Goal: Transaction & Acquisition: Purchase product/service

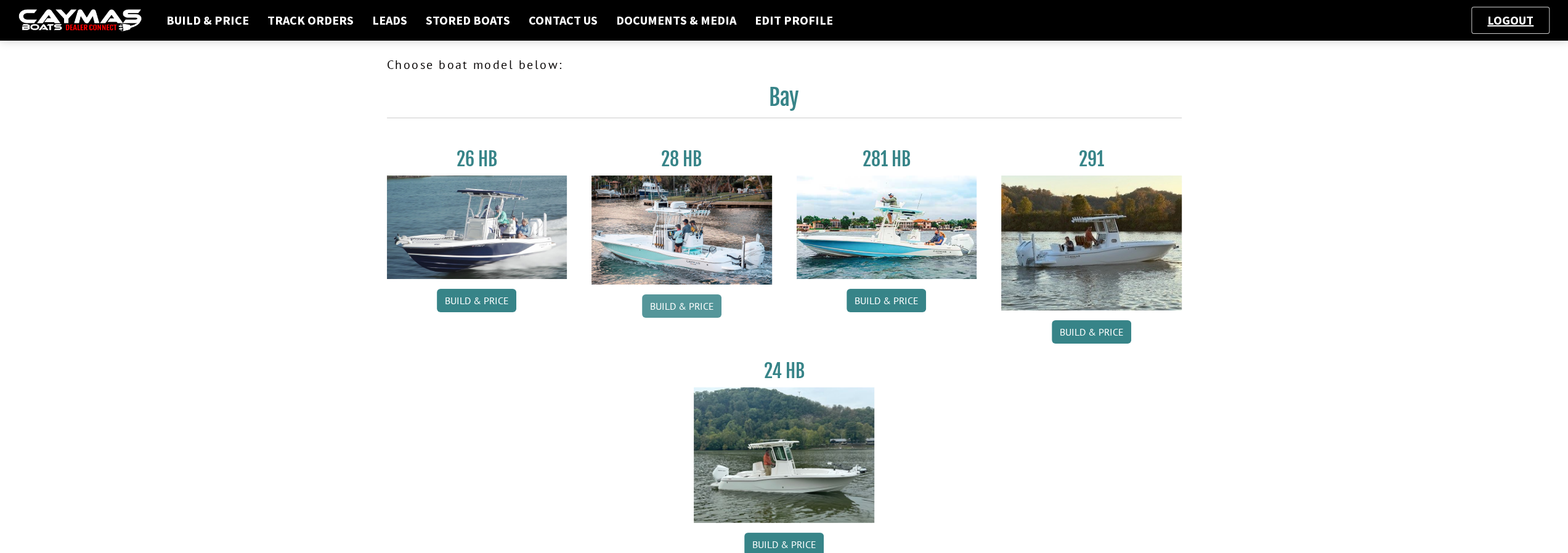
click at [681, 305] on link "Build & Price" at bounding box center [682, 306] width 80 height 23
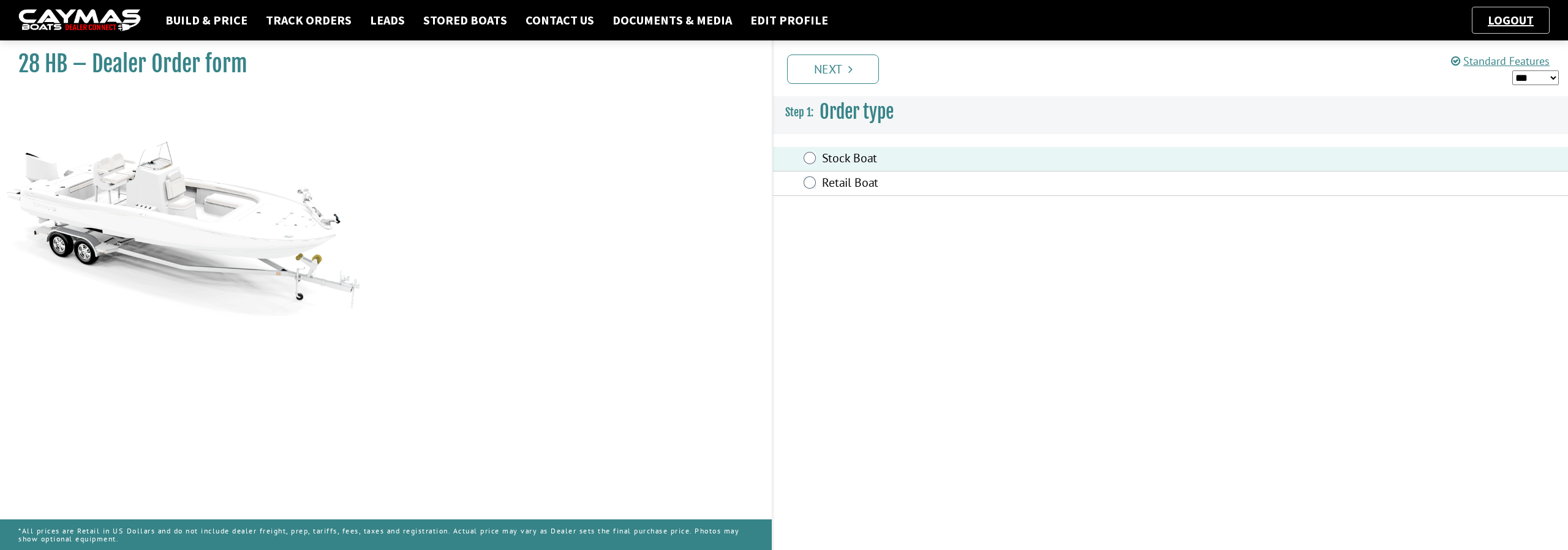
click at [1552, 74] on select "*** ****** ******" at bounding box center [1536, 78] width 47 height 15
select select "*"
click at [1513, 71] on select "*** ****** ******" at bounding box center [1536, 78] width 47 height 15
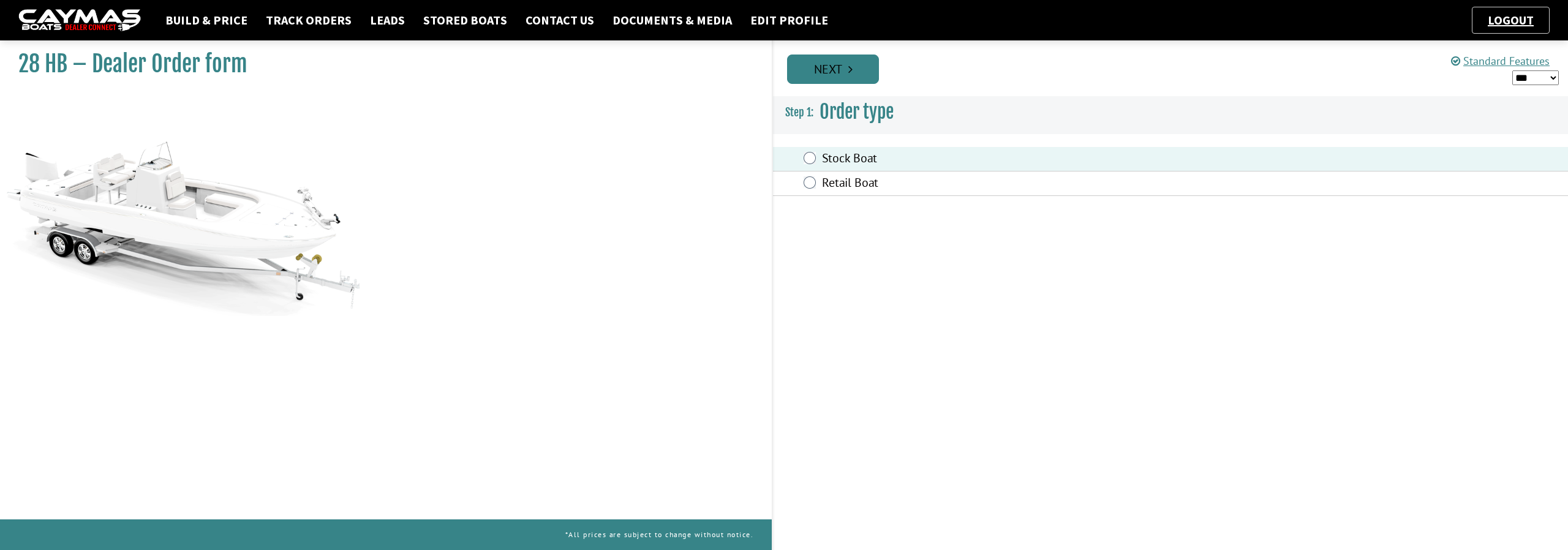
click at [856, 79] on link "Next" at bounding box center [833, 69] width 92 height 30
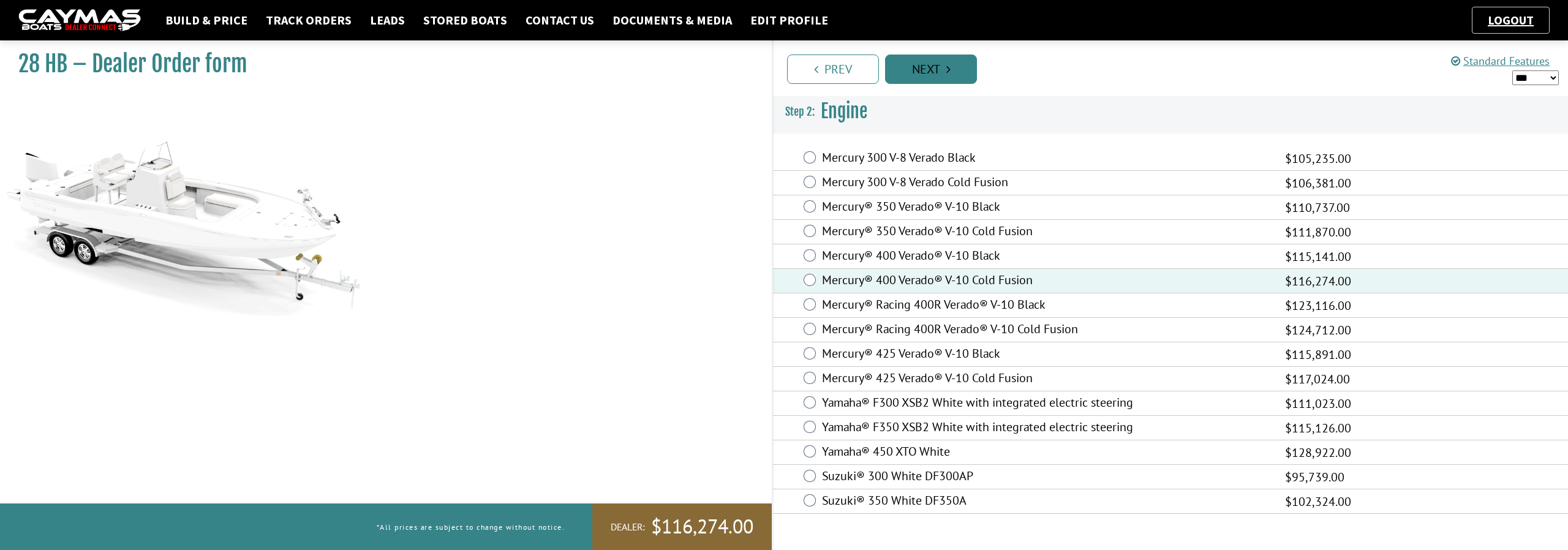
click at [955, 80] on link "Next" at bounding box center [932, 69] width 92 height 30
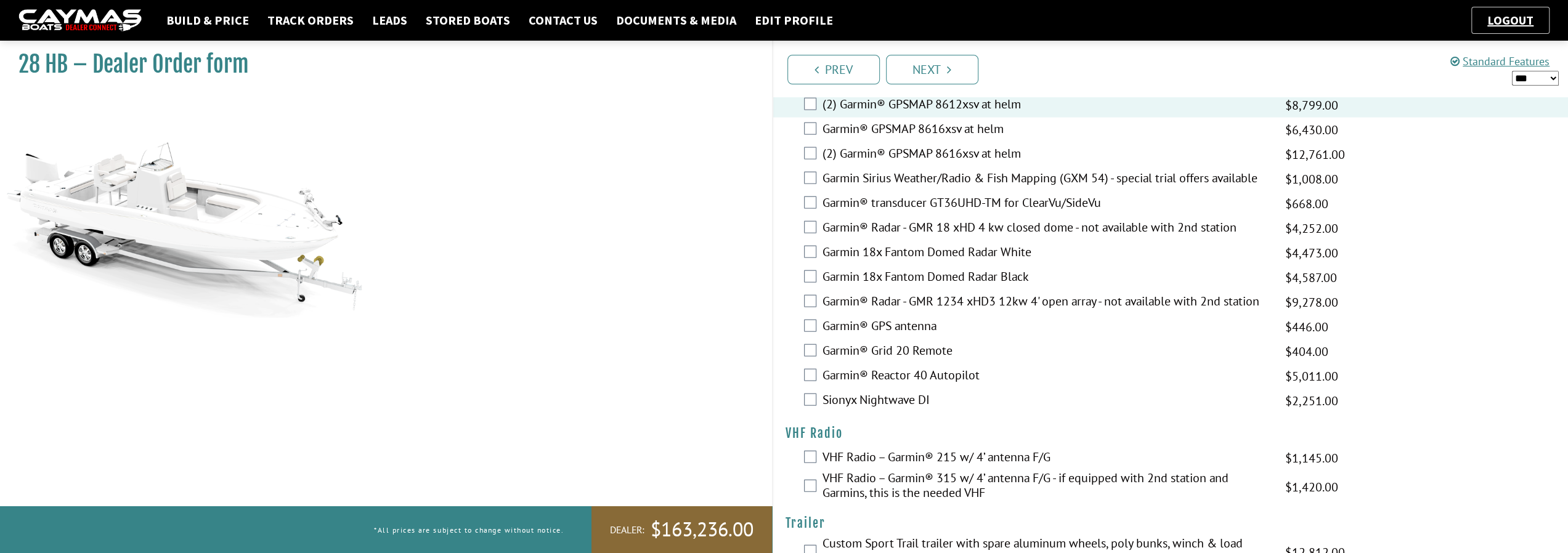
scroll to position [2795, 0]
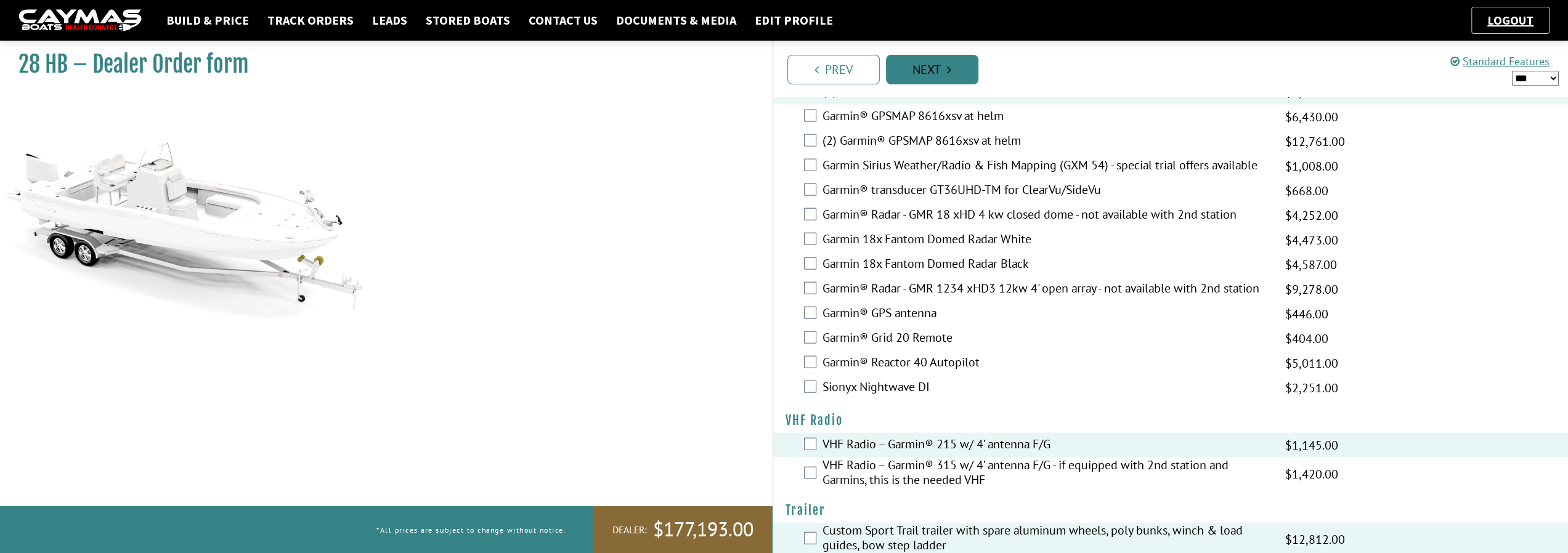
click at [951, 75] on link "Next" at bounding box center [932, 69] width 93 height 30
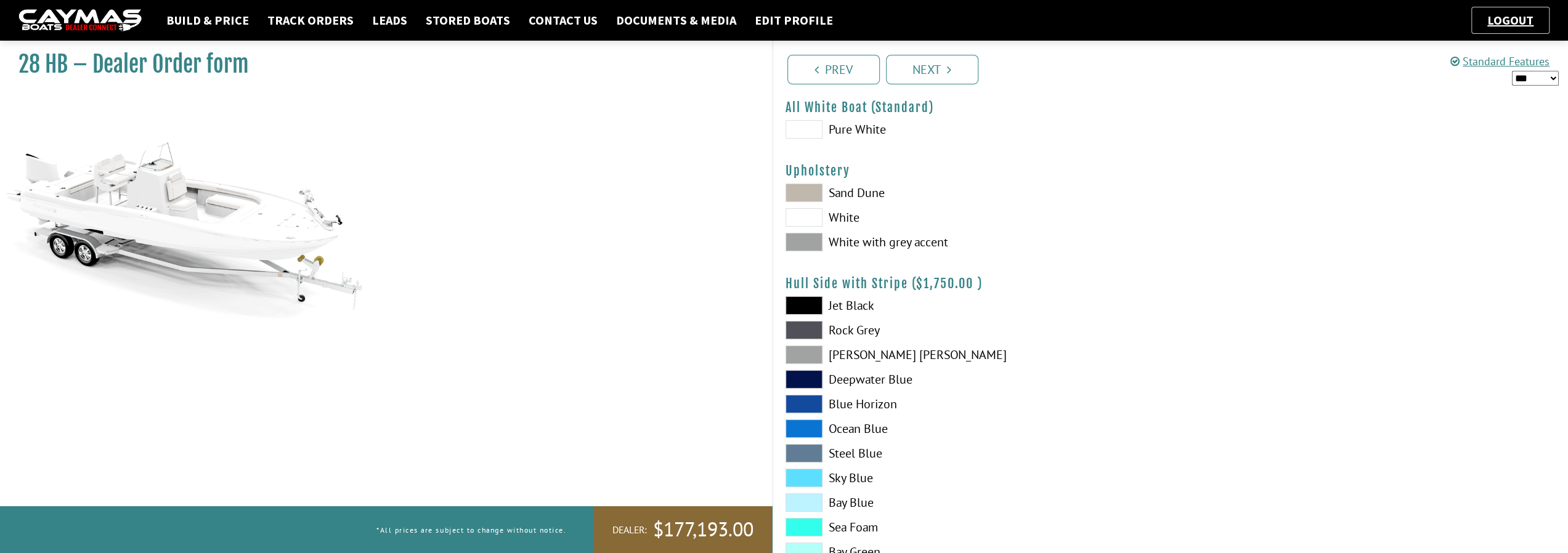
scroll to position [0, 0]
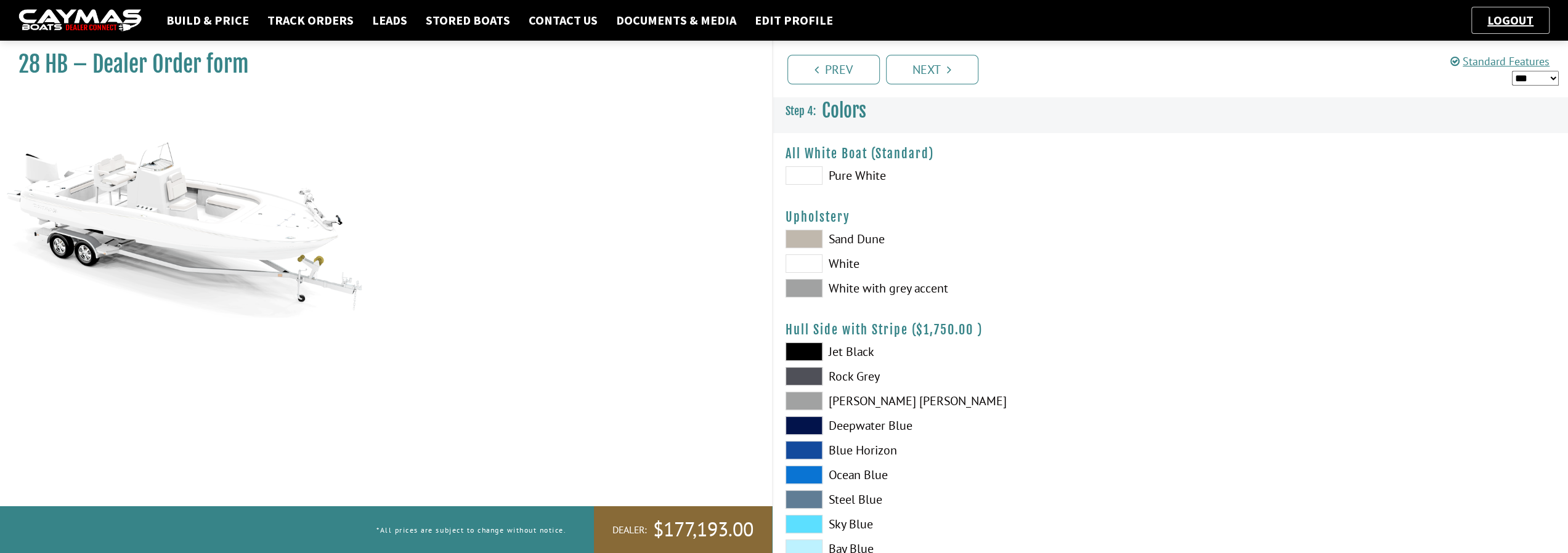
click at [807, 177] on span at bounding box center [804, 176] width 37 height 19
click at [808, 289] on span at bounding box center [804, 288] width 37 height 19
click at [943, 77] on link "Next" at bounding box center [932, 69] width 93 height 30
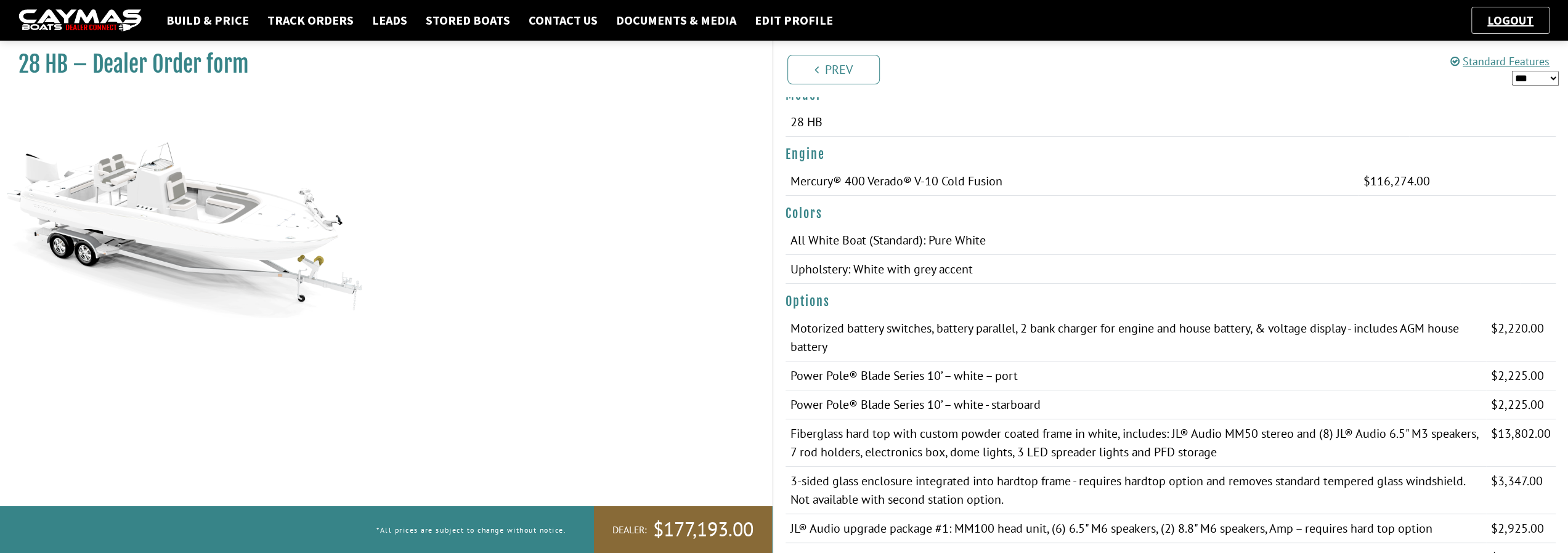
scroll to position [185, 0]
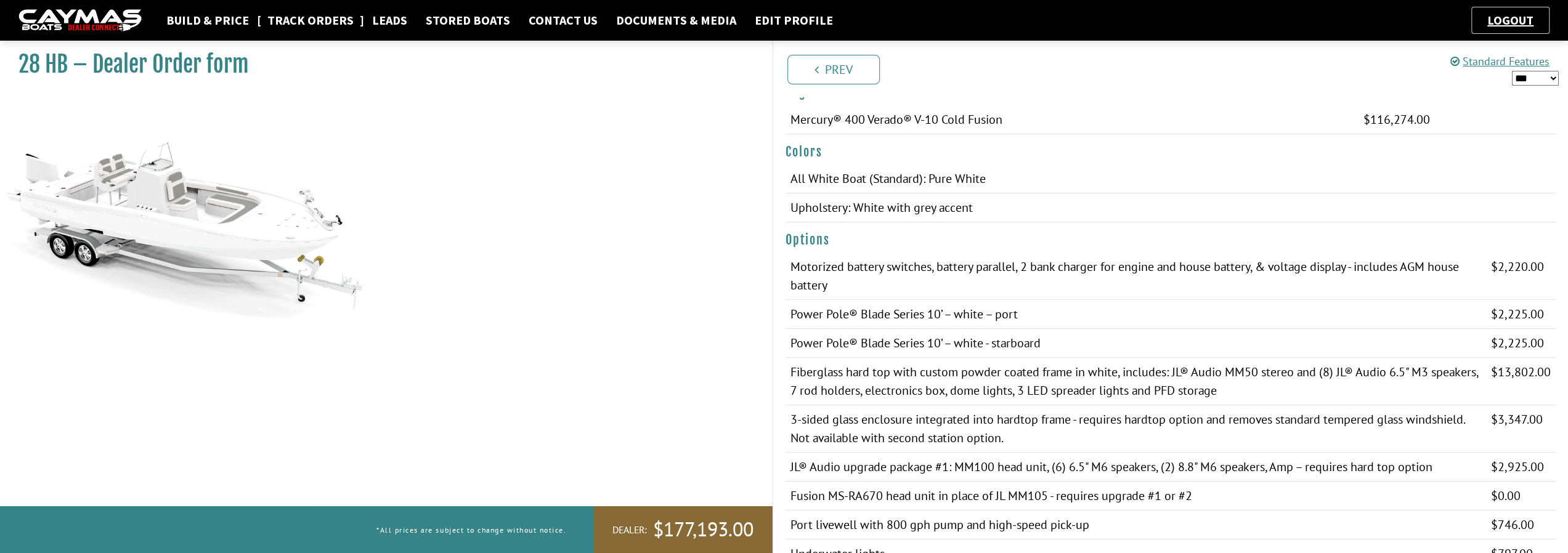
click at [286, 19] on link "Track Orders" at bounding box center [311, 20] width 98 height 16
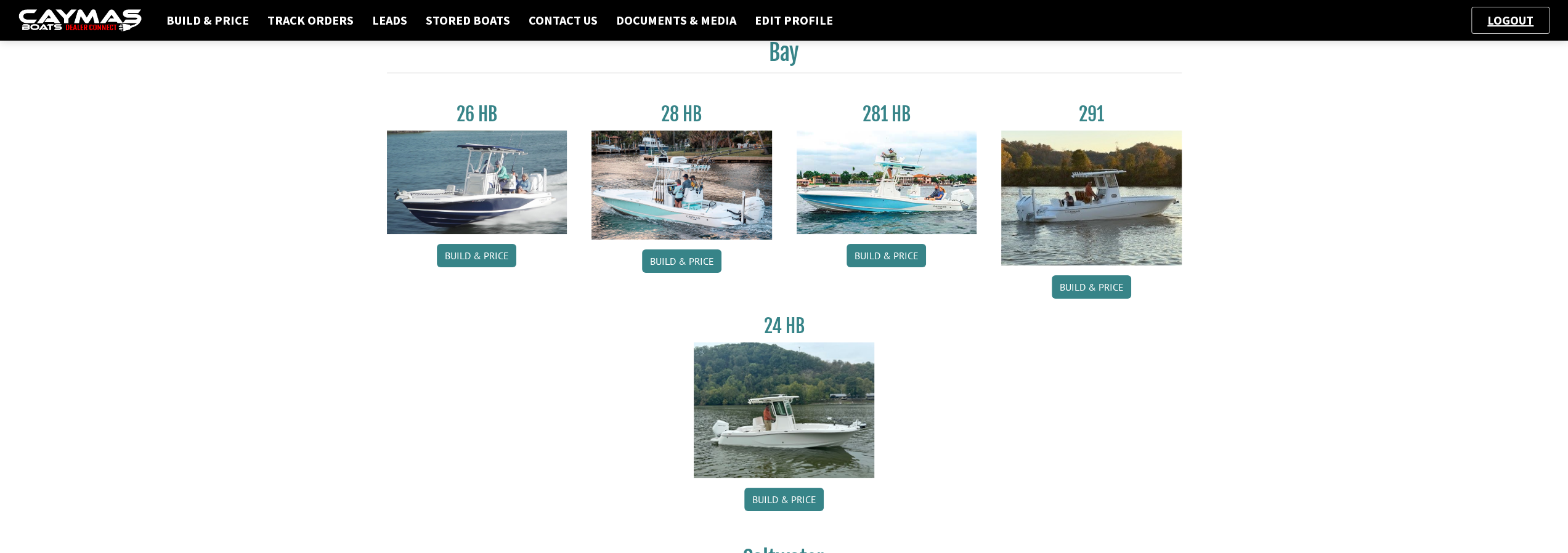
scroll to position [62, 0]
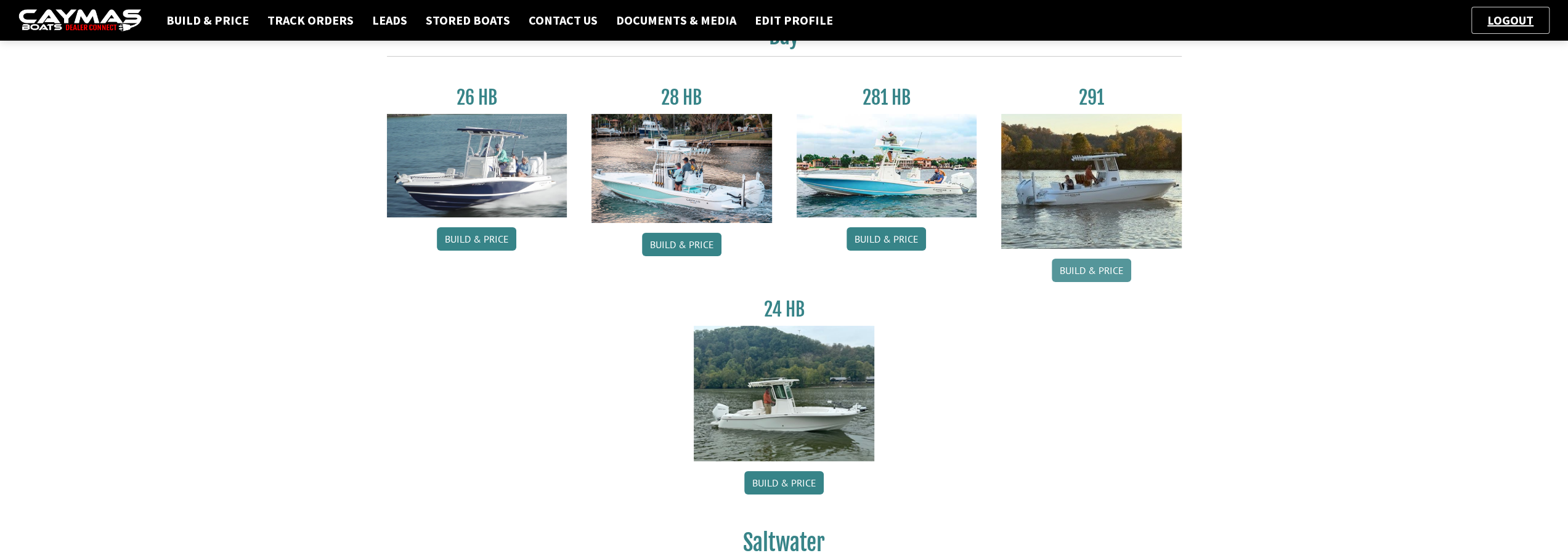
click at [1072, 274] on link "Build & Price" at bounding box center [1091, 270] width 80 height 23
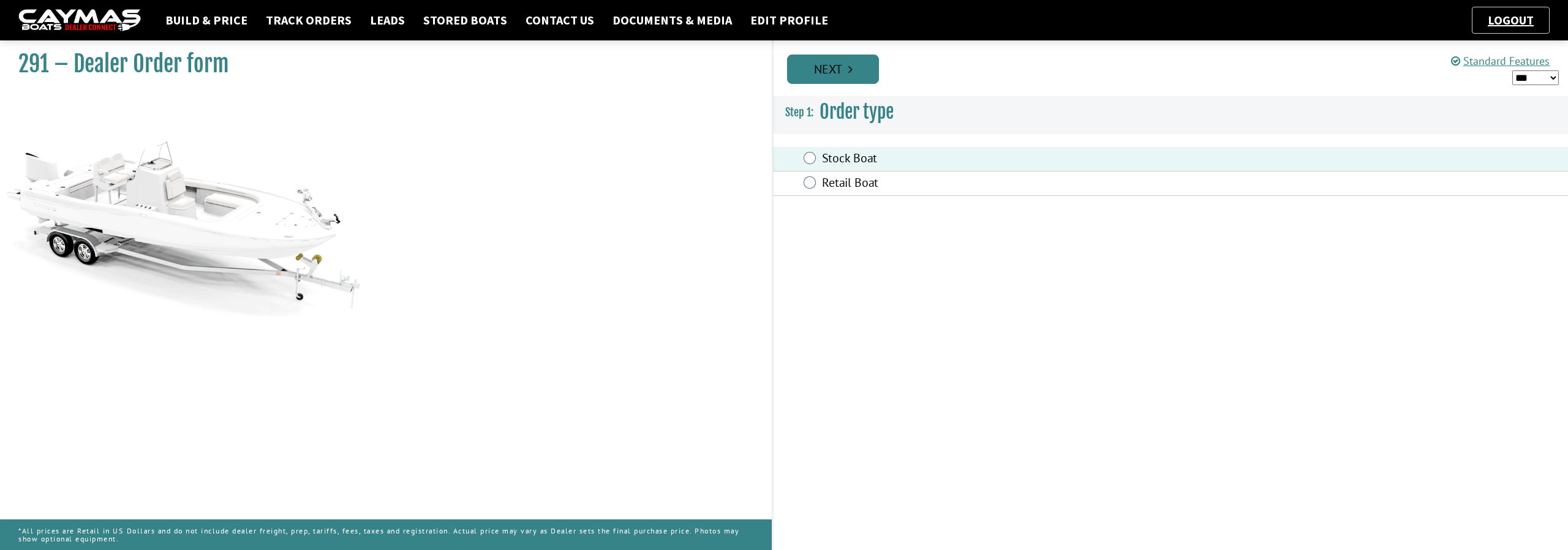
click at [822, 74] on link "Next" at bounding box center [833, 69] width 92 height 30
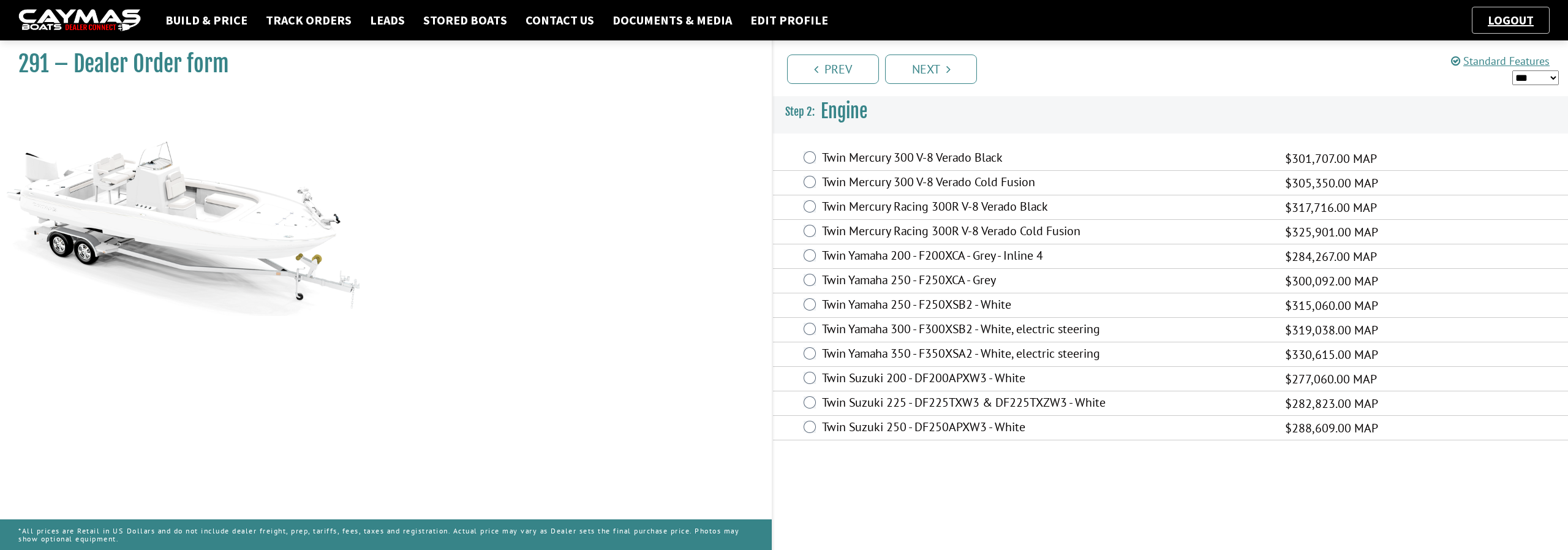
click at [1551, 76] on select "*** ****** ******" at bounding box center [1536, 78] width 47 height 15
select select "*"
click at [1513, 71] on select "*** ****** ******" at bounding box center [1536, 78] width 47 height 15
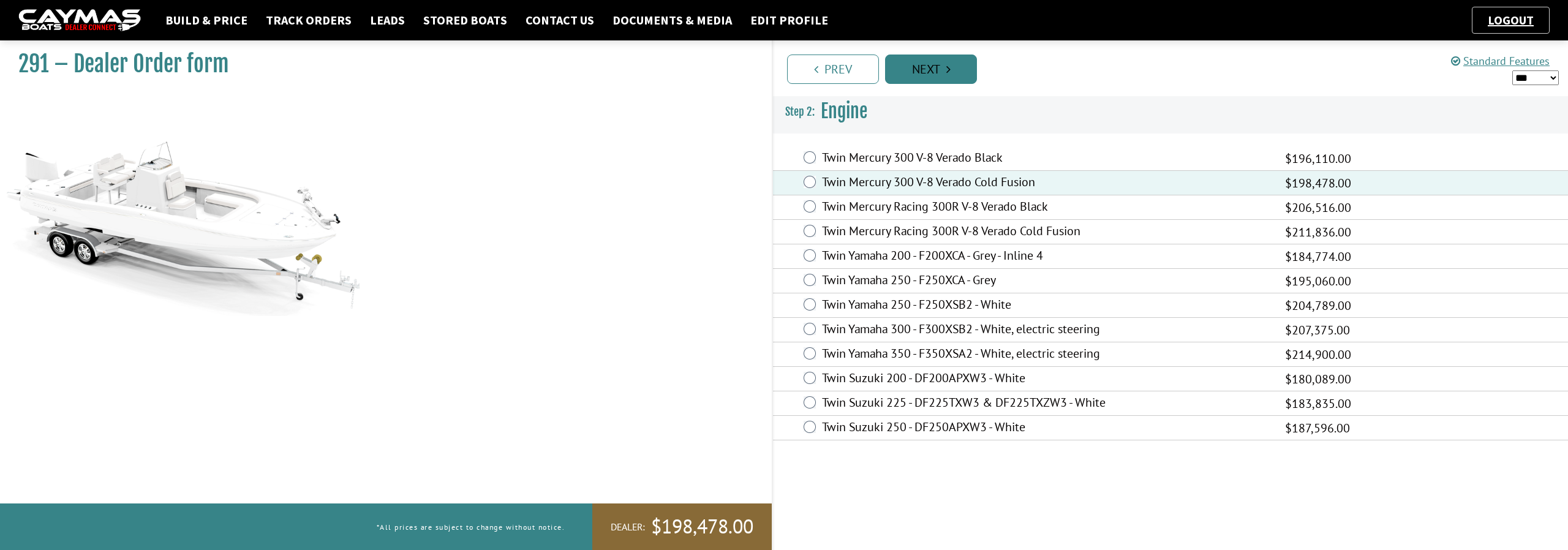
click at [940, 73] on link "Next" at bounding box center [932, 69] width 92 height 30
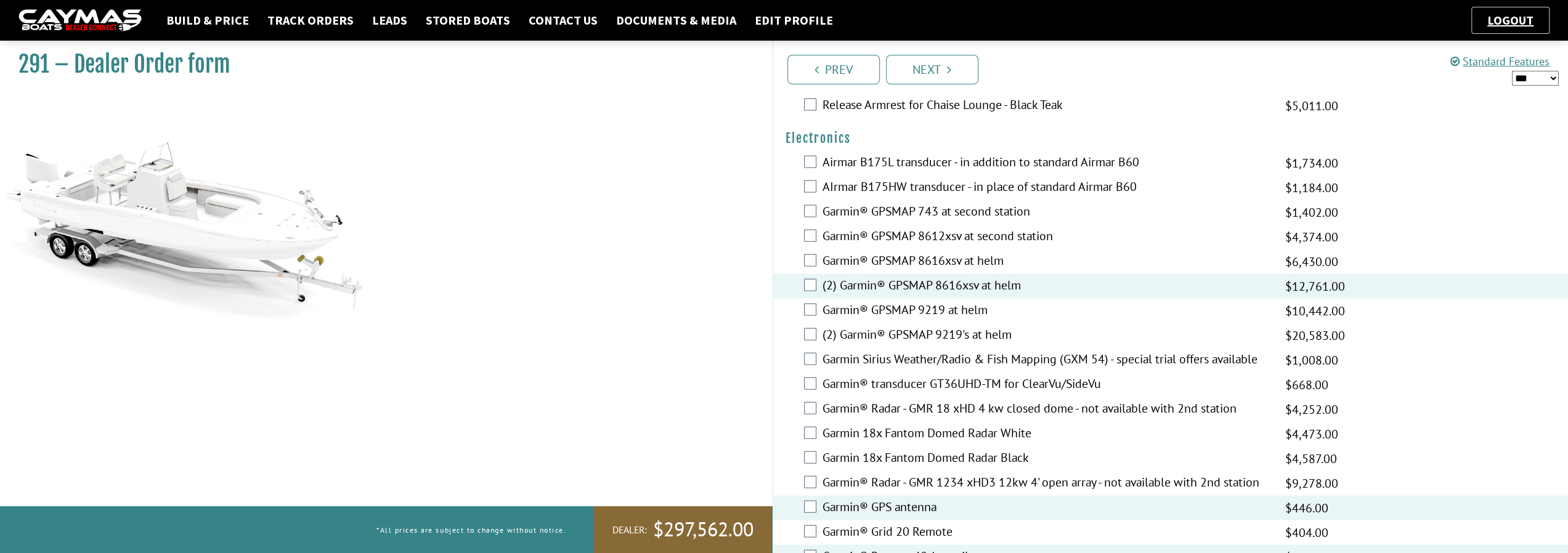
scroll to position [2688, 0]
click at [945, 75] on link "Next" at bounding box center [932, 69] width 93 height 30
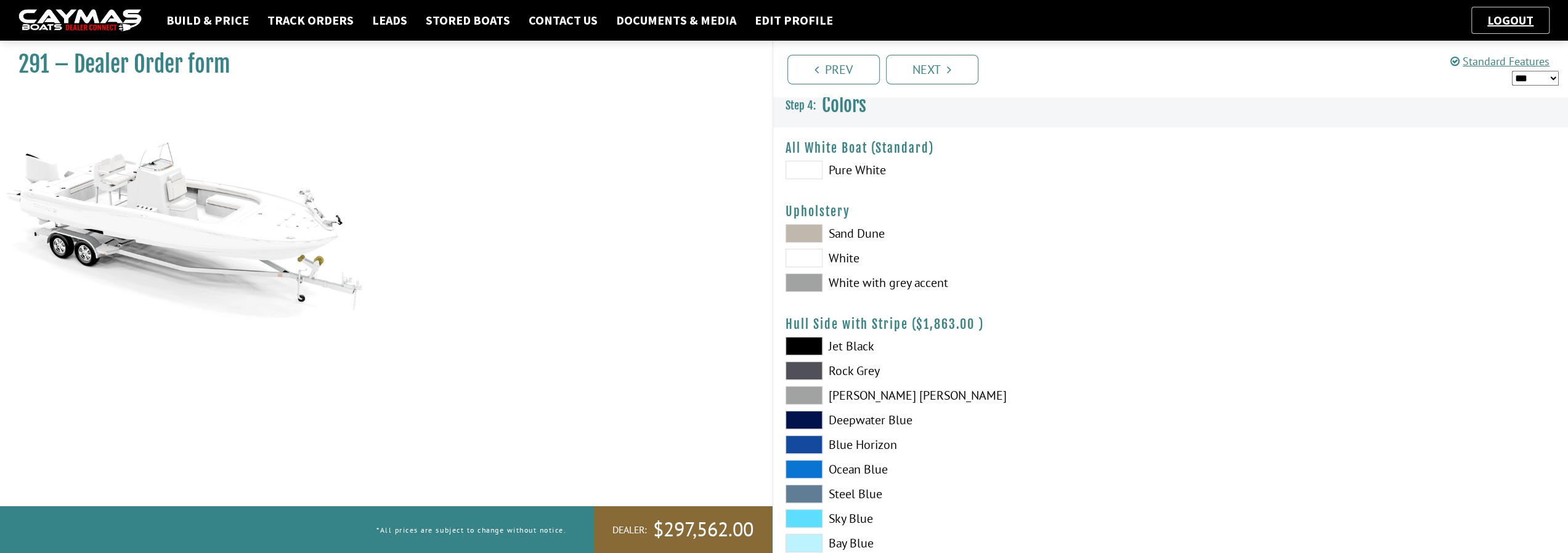
scroll to position [0, 0]
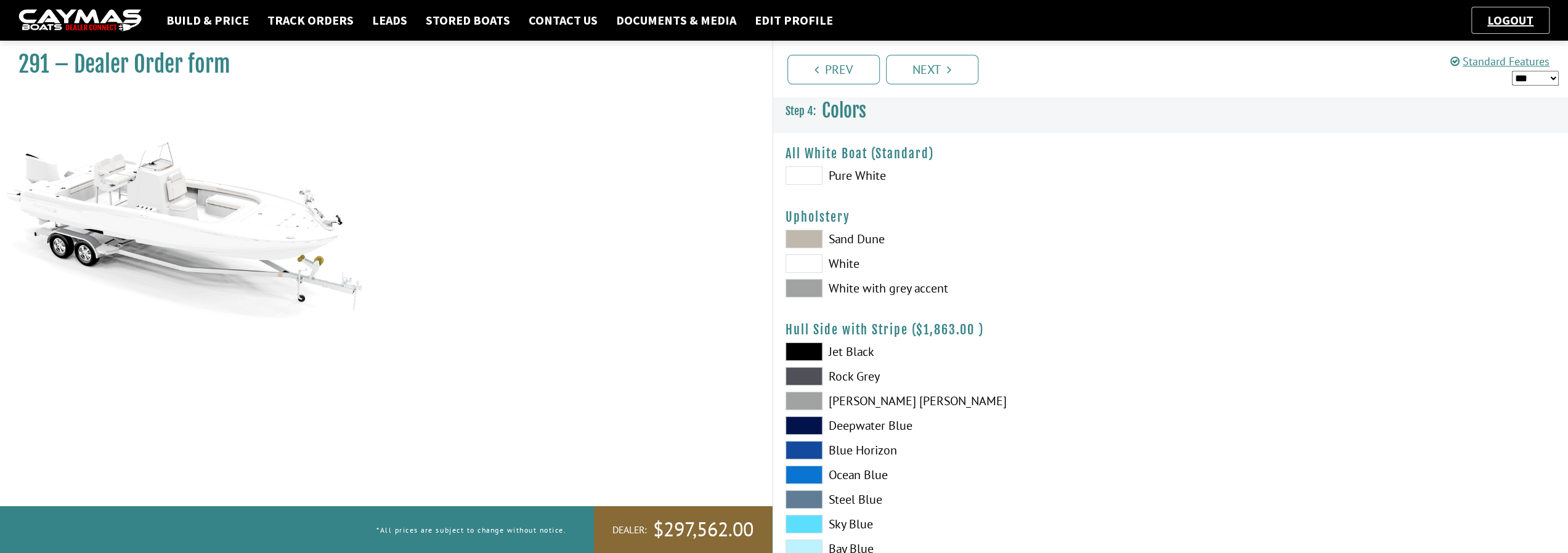
click at [812, 176] on span at bounding box center [804, 176] width 37 height 19
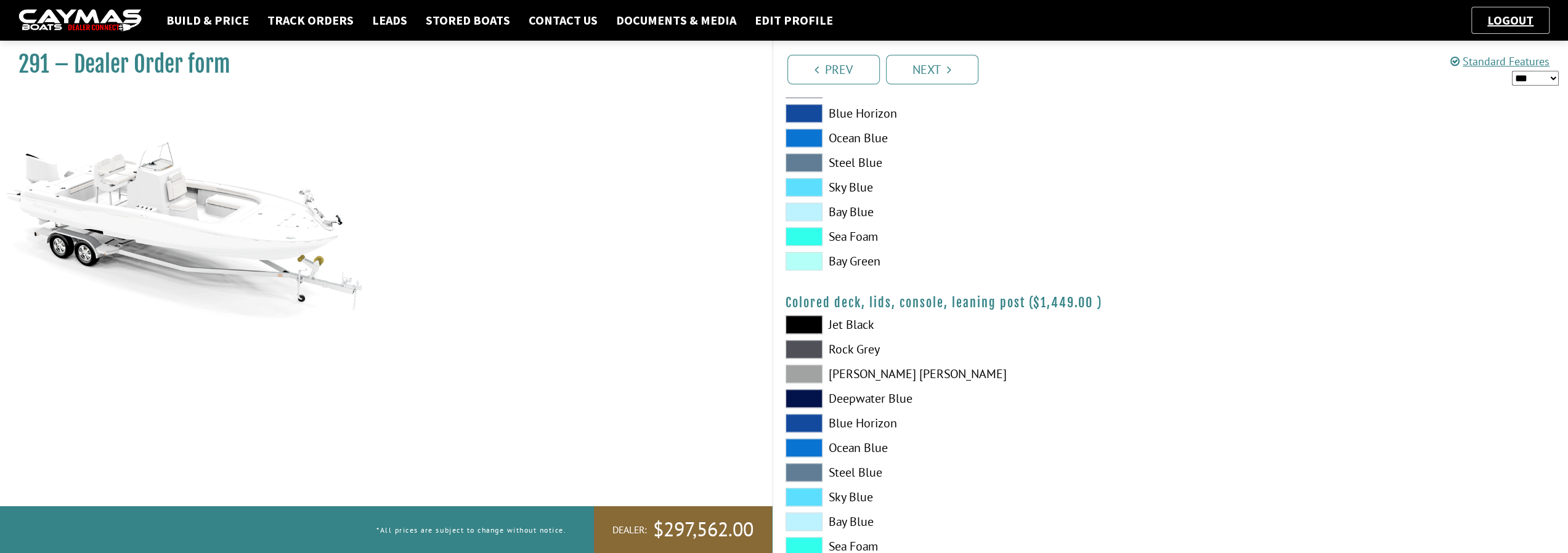
scroll to position [1204, 0]
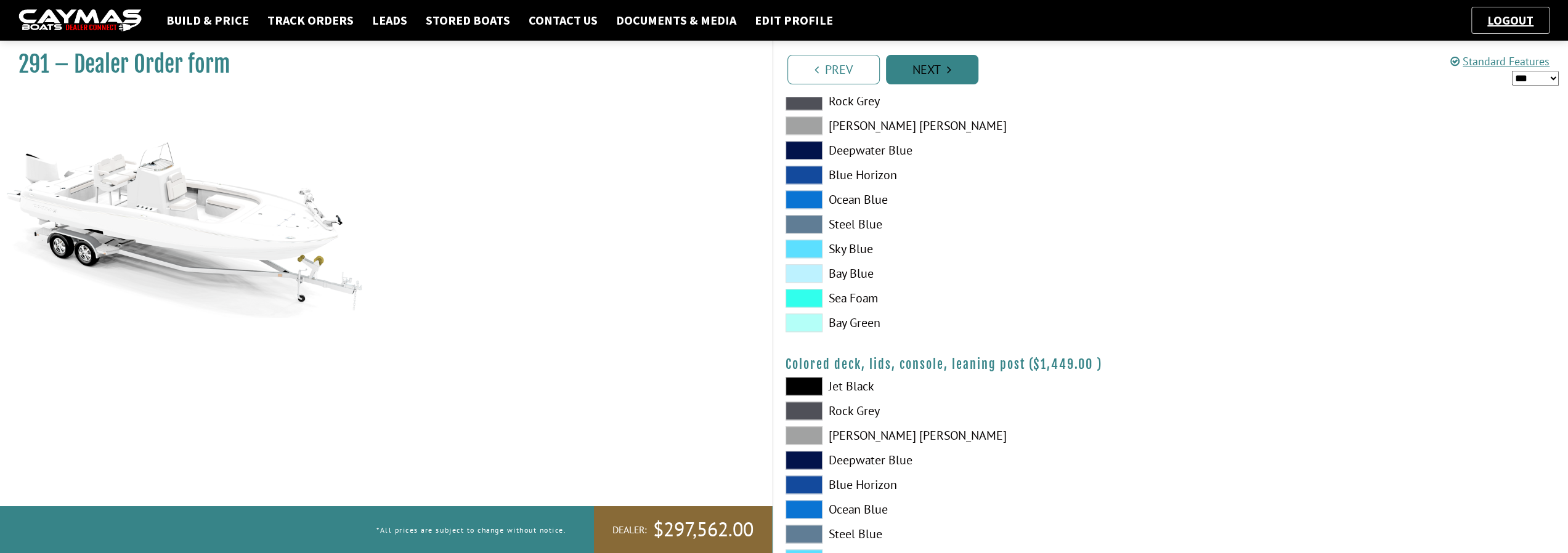
click at [940, 80] on link "Next" at bounding box center [932, 69] width 93 height 30
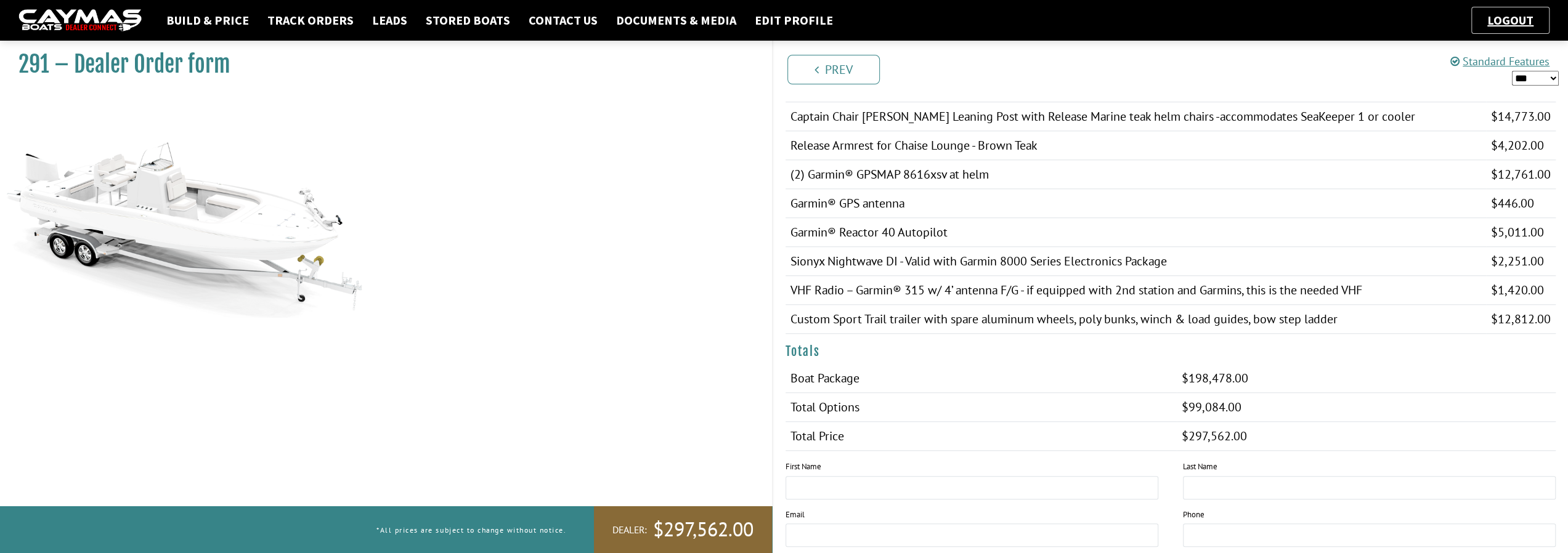
scroll to position [985, 0]
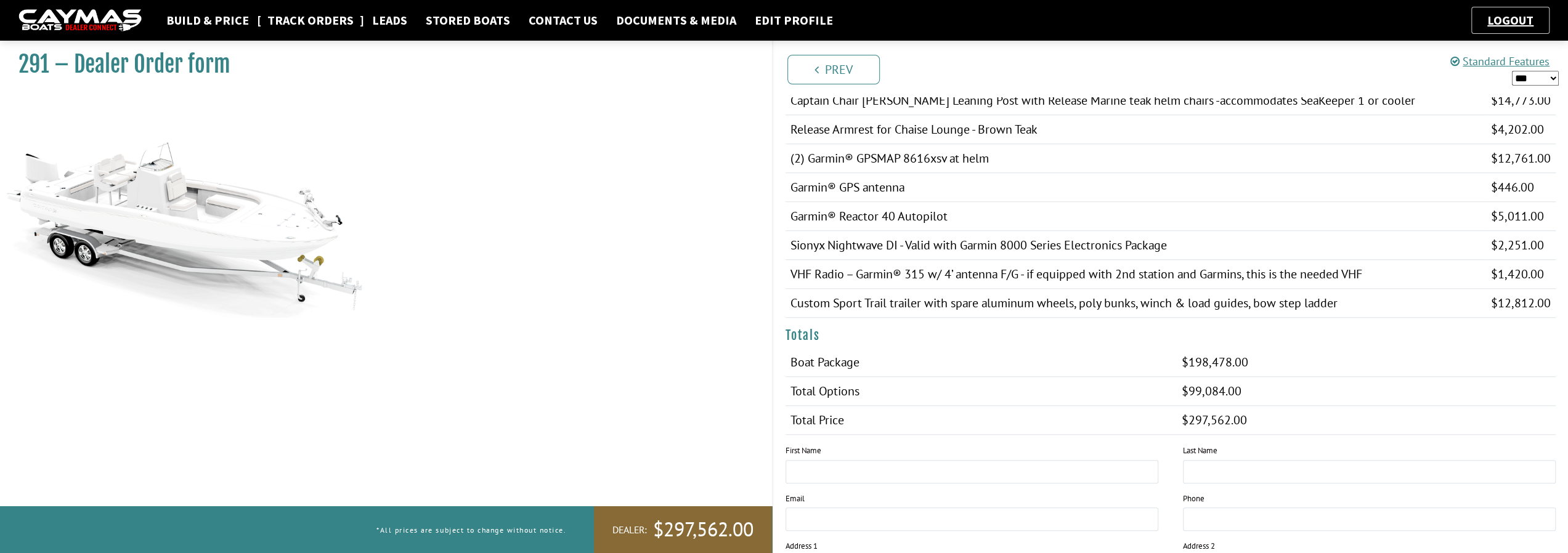
click at [312, 22] on link "Track Orders" at bounding box center [311, 20] width 98 height 16
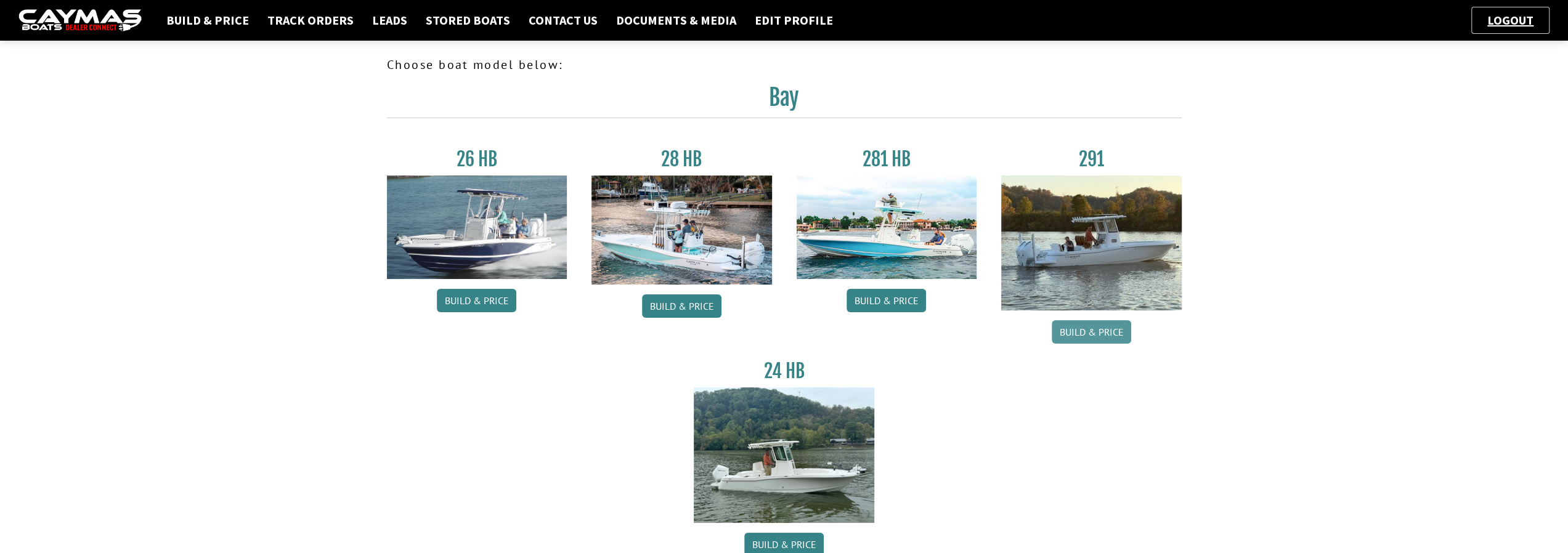
click at [1080, 337] on link "Build & Price" at bounding box center [1091, 332] width 80 height 23
click at [1095, 337] on link "Build & Price" at bounding box center [1091, 332] width 80 height 23
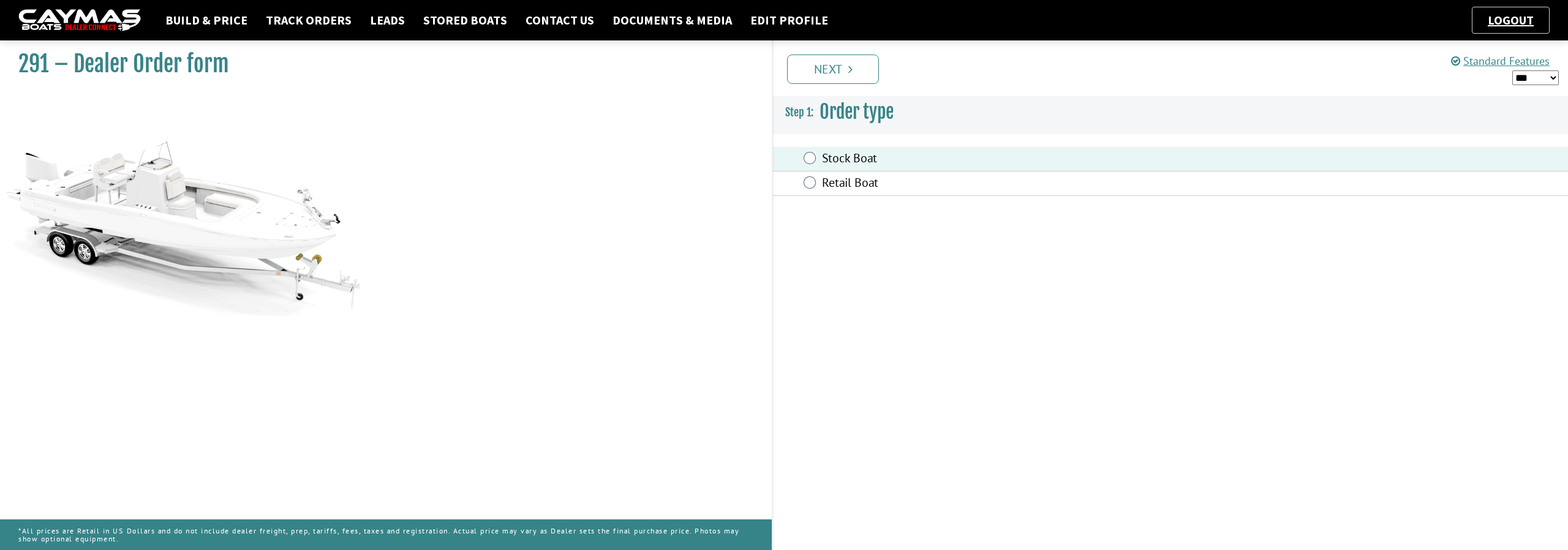
click at [1553, 76] on select "*** ****** ******" at bounding box center [1536, 78] width 47 height 15
select select "*"
click at [1513, 71] on select "*** ****** ******" at bounding box center [1536, 78] width 47 height 15
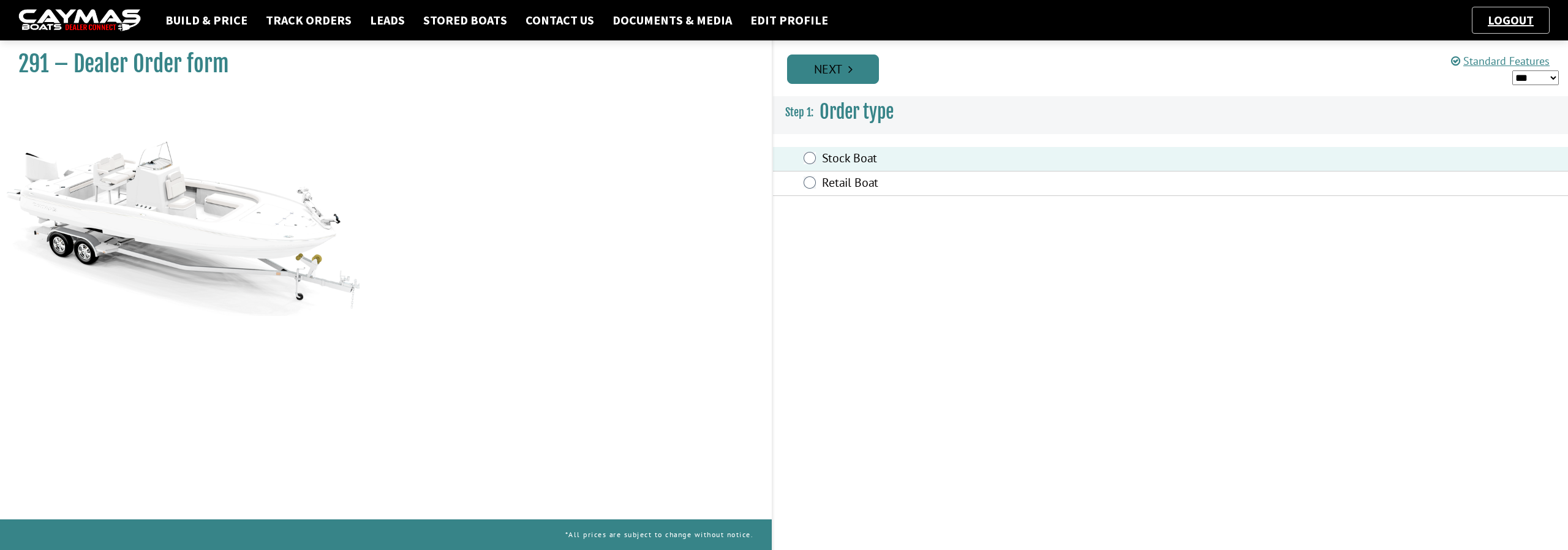
click at [852, 68] on icon "Pagination" at bounding box center [851, 69] width 4 height 12
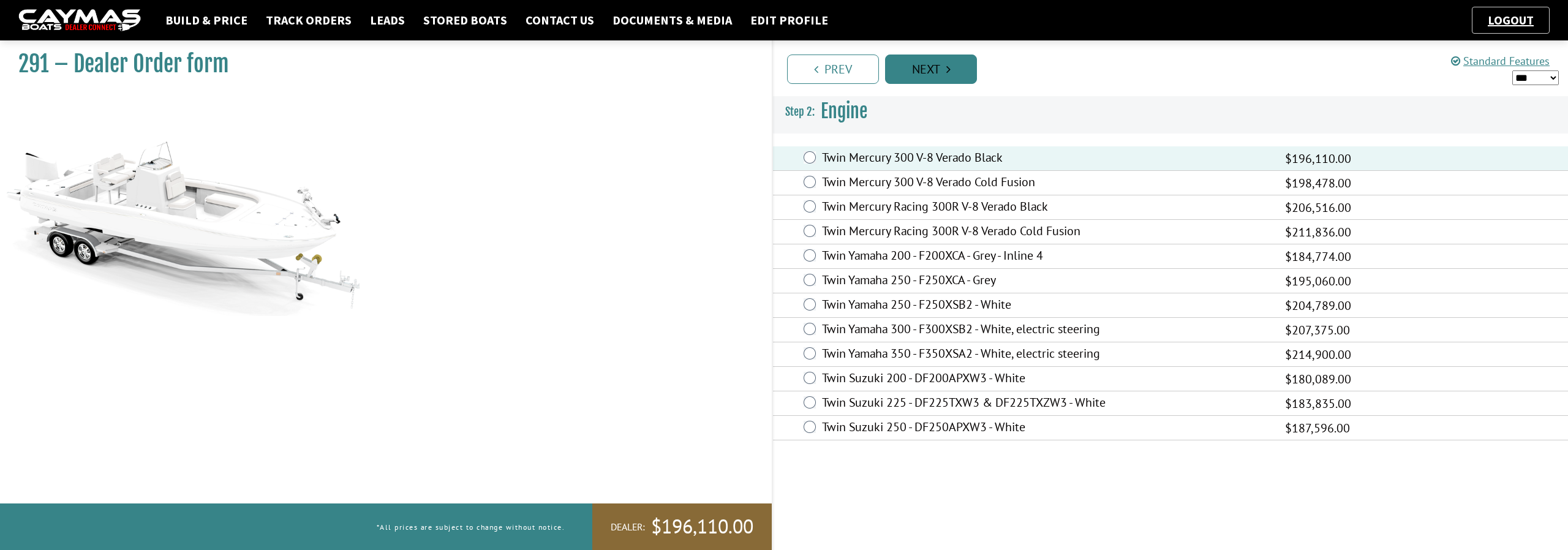
click at [917, 70] on link "Next" at bounding box center [932, 69] width 92 height 30
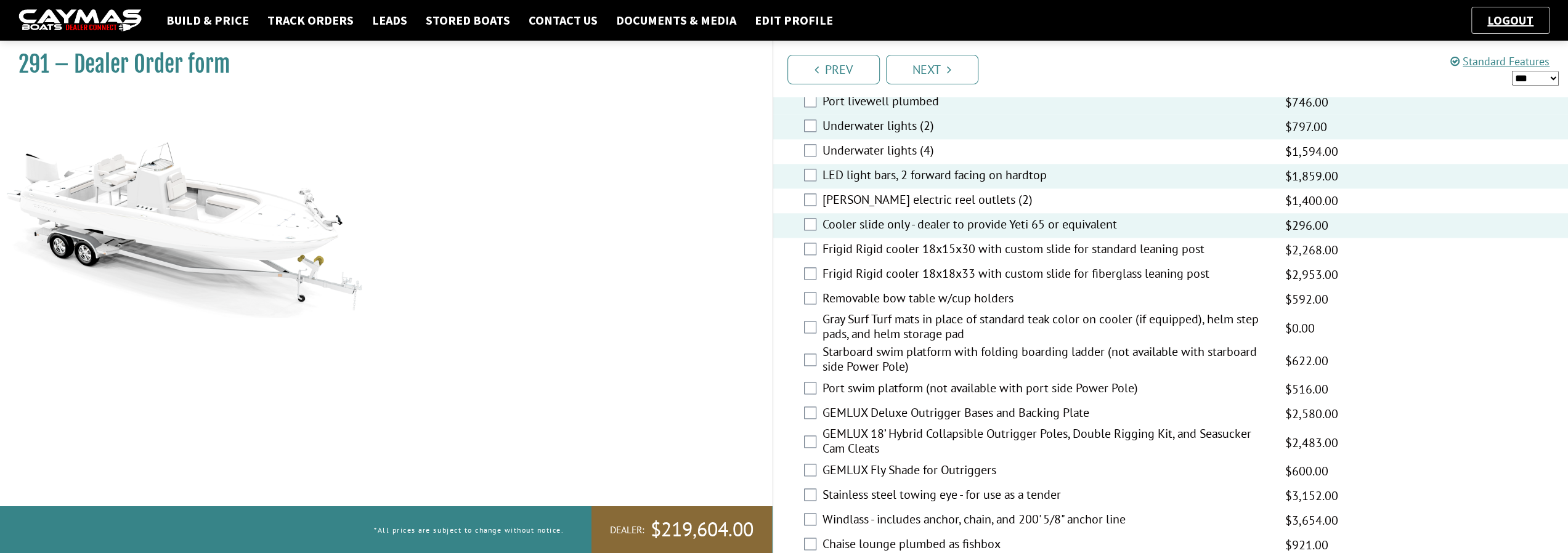
scroll to position [1601, 0]
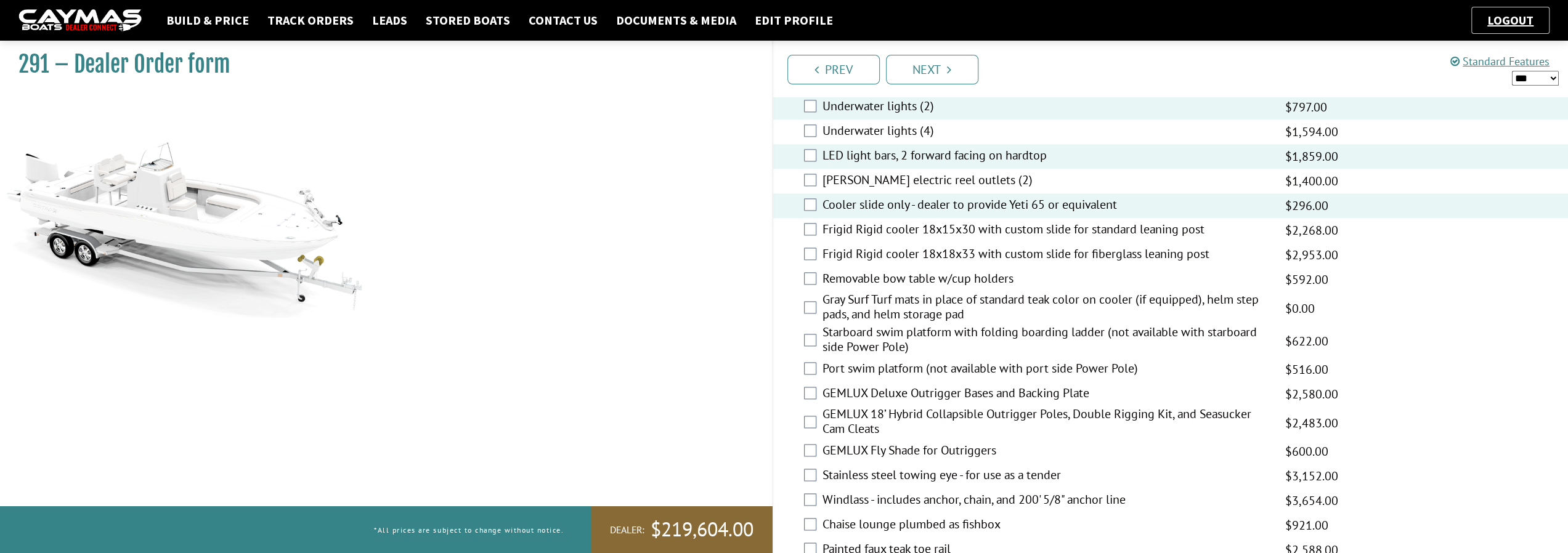
click at [816, 307] on div "Gray Surf Turf mats in place of standard teak color on cooler (if equipped), he…" at bounding box center [1171, 308] width 796 height 33
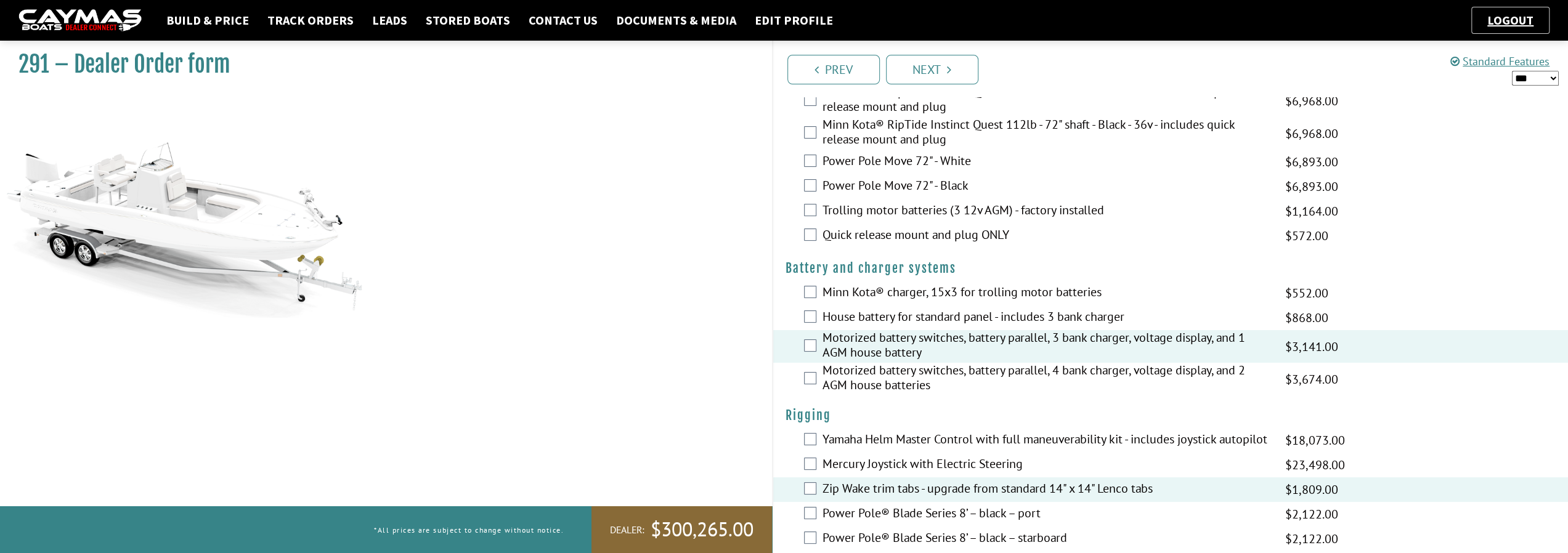
scroll to position [0, 0]
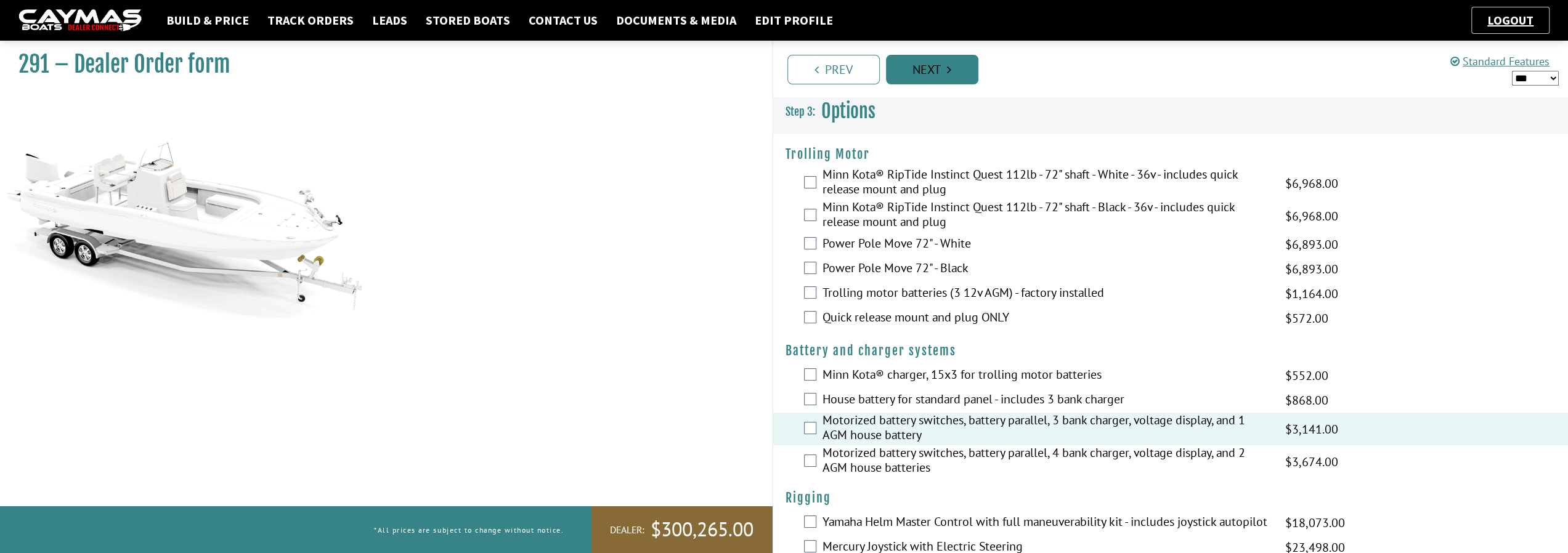
click at [955, 69] on link "Next" at bounding box center [932, 69] width 93 height 30
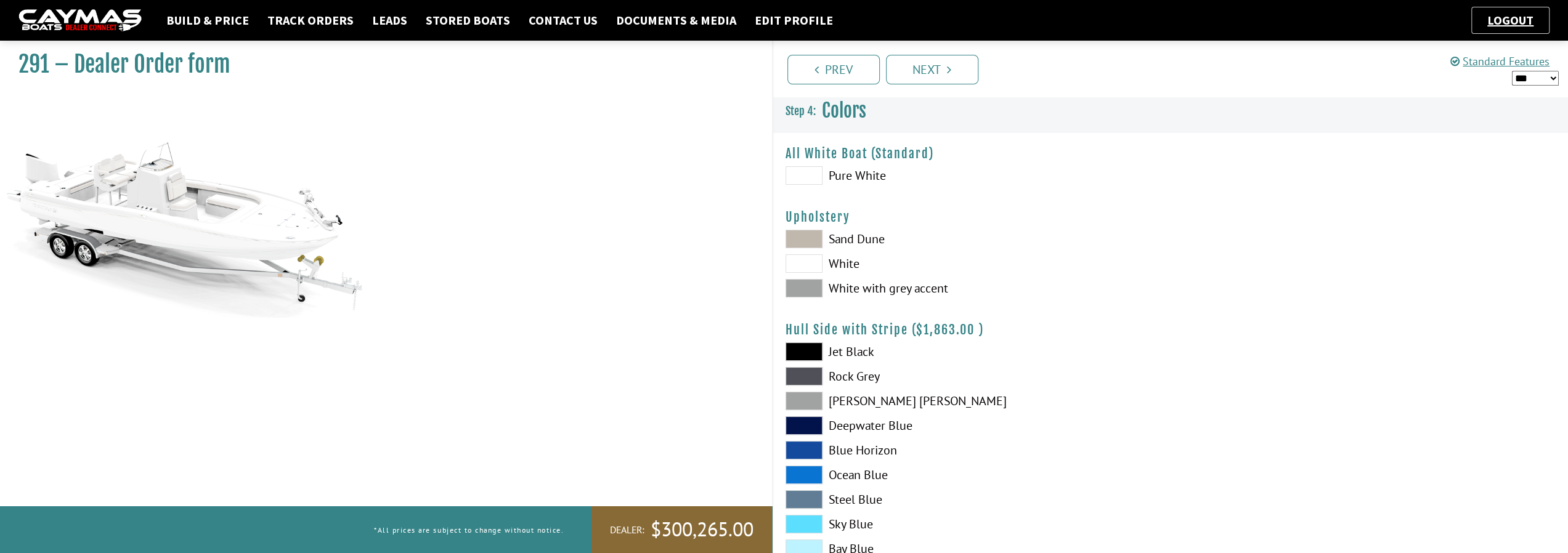
scroll to position [62, 0]
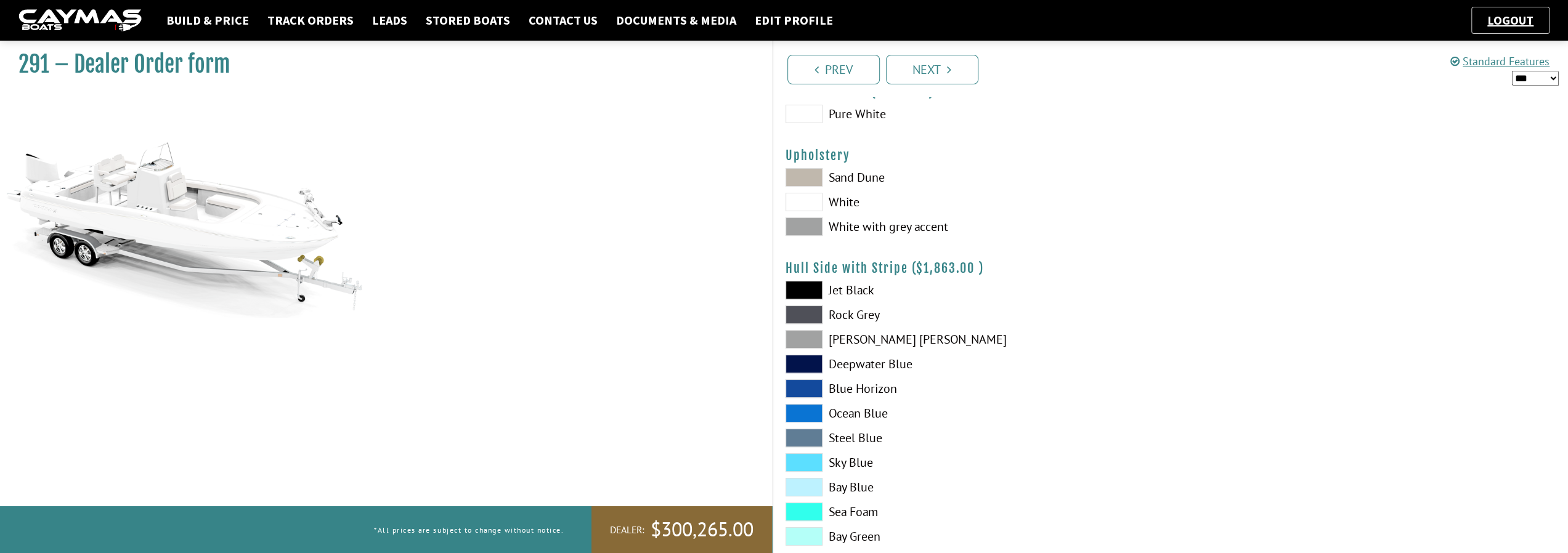
click at [801, 226] on span at bounding box center [804, 227] width 37 height 19
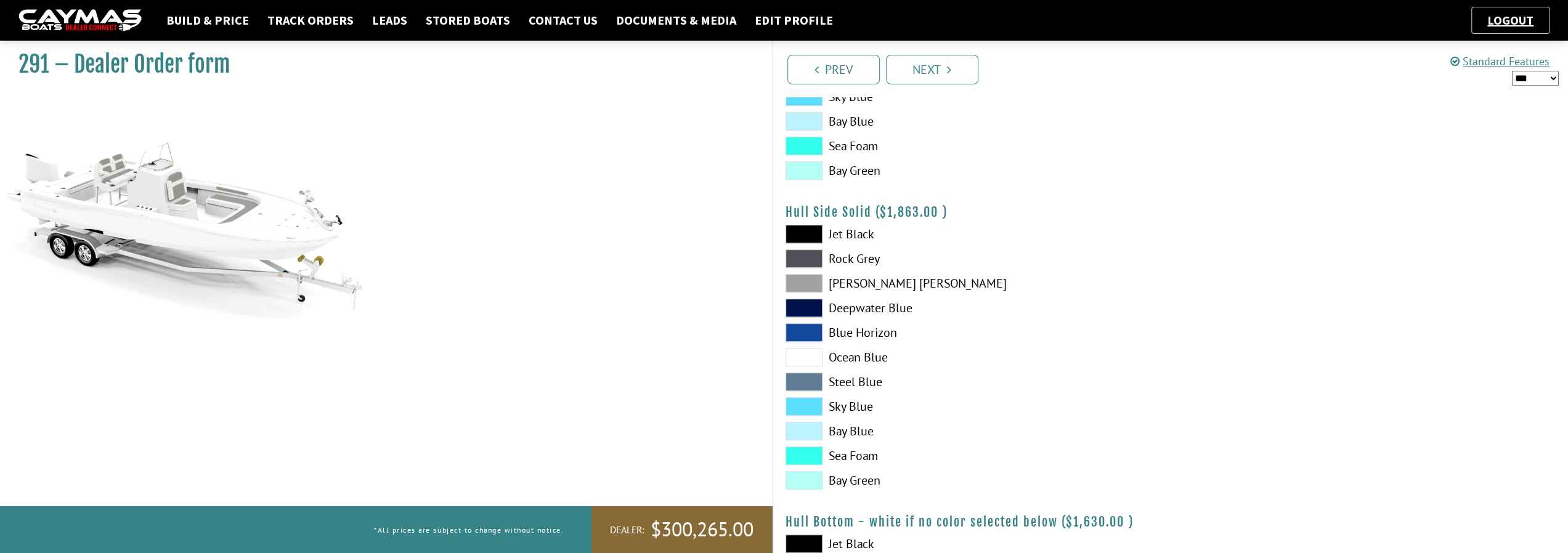
scroll to position [431, 0]
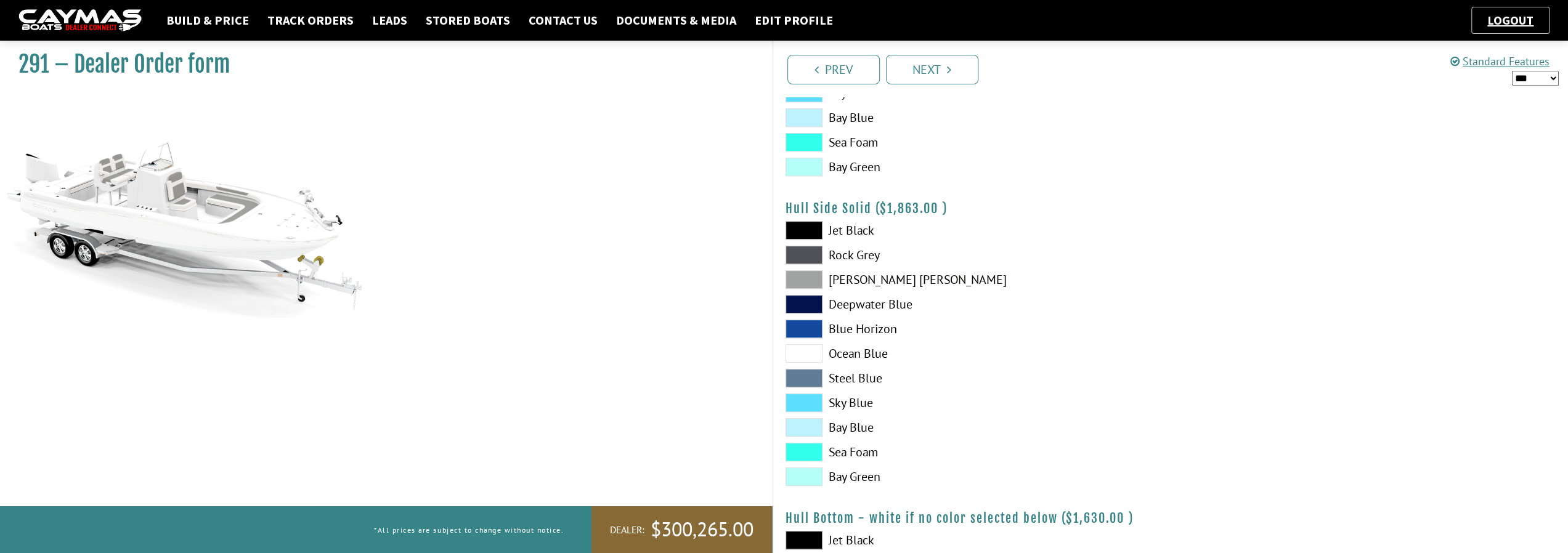
click at [810, 257] on span at bounding box center [804, 256] width 37 height 19
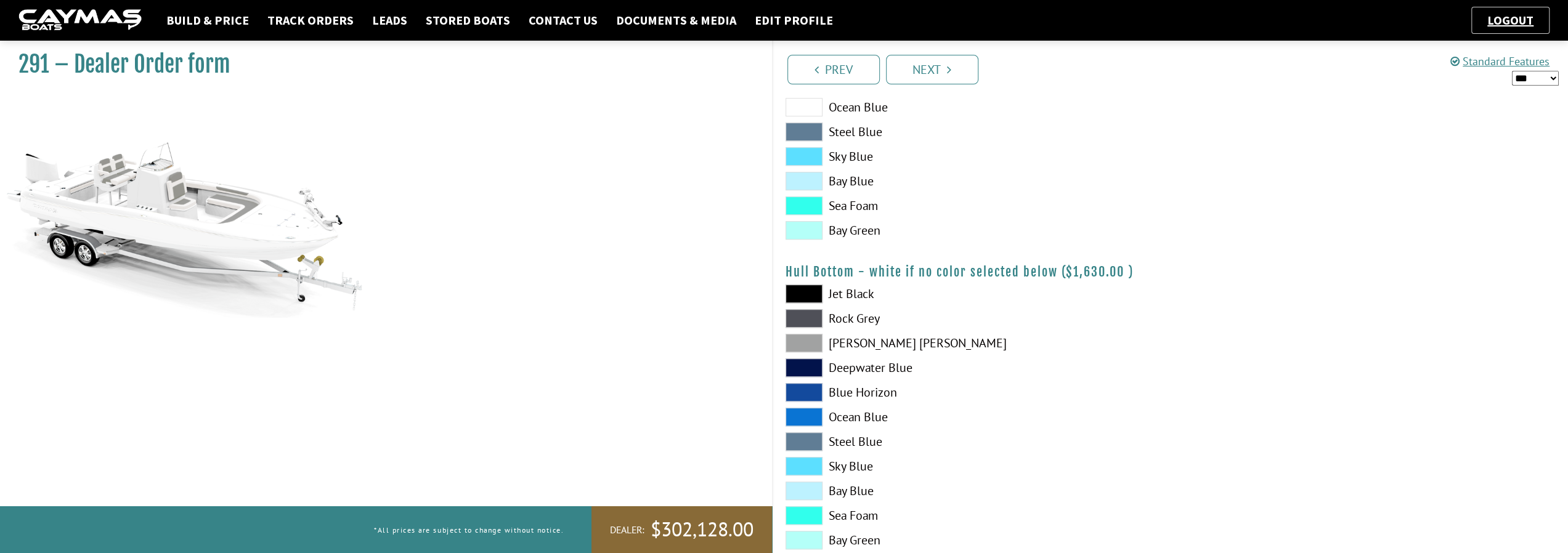
scroll to position [739, 0]
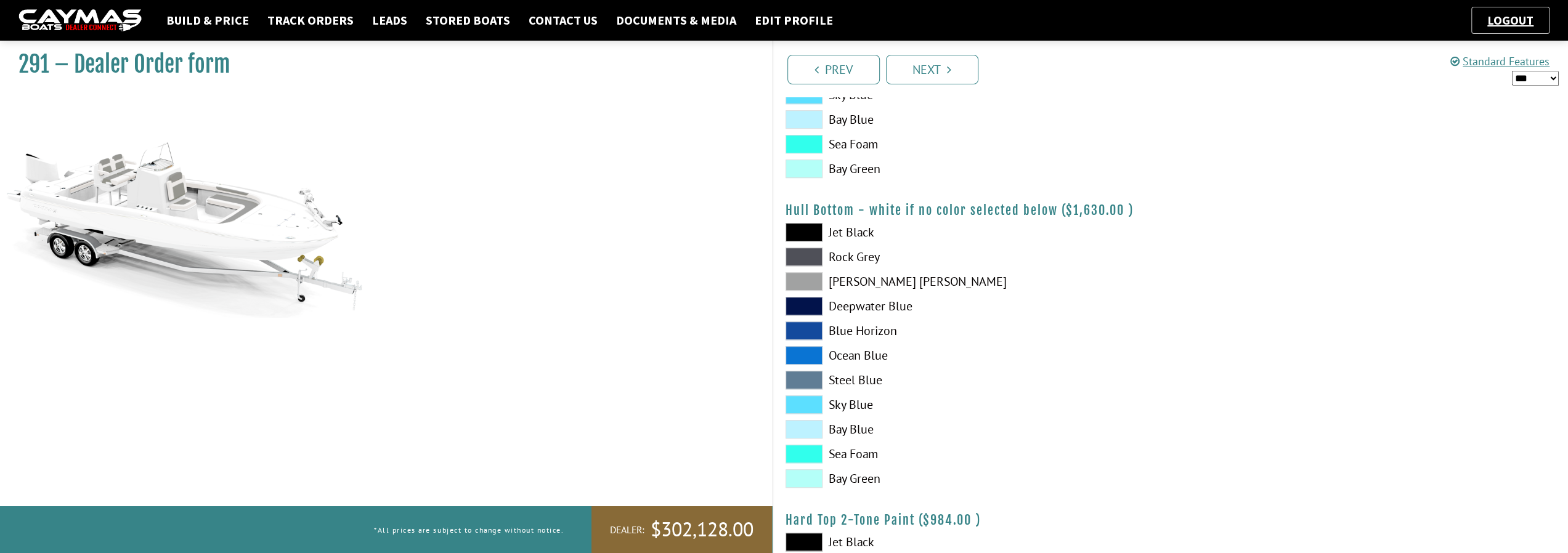
click at [816, 258] on span at bounding box center [804, 257] width 37 height 19
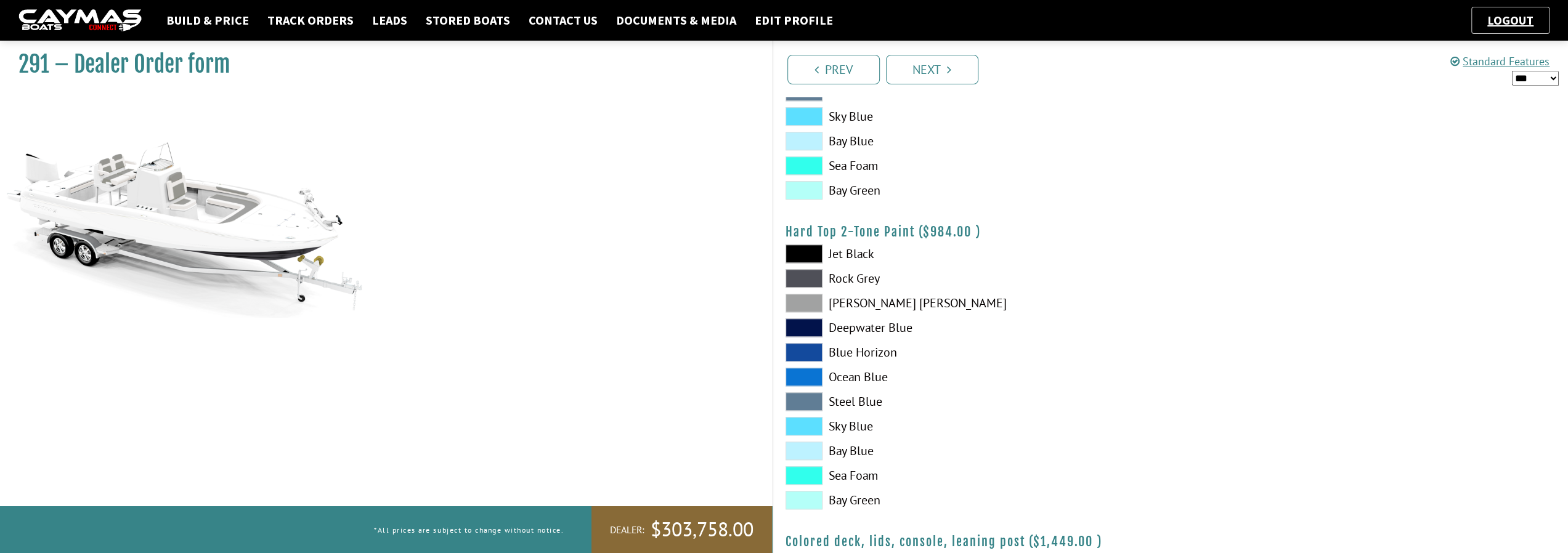
scroll to position [1047, 0]
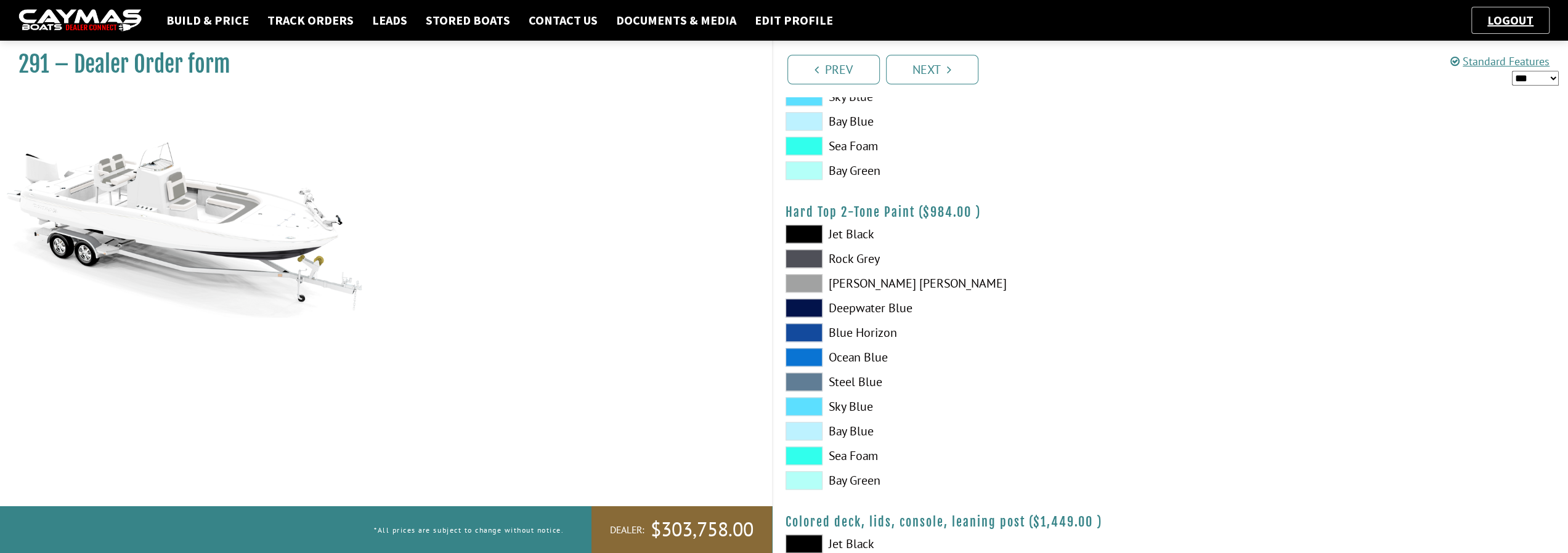
click at [813, 259] on span at bounding box center [804, 259] width 37 height 19
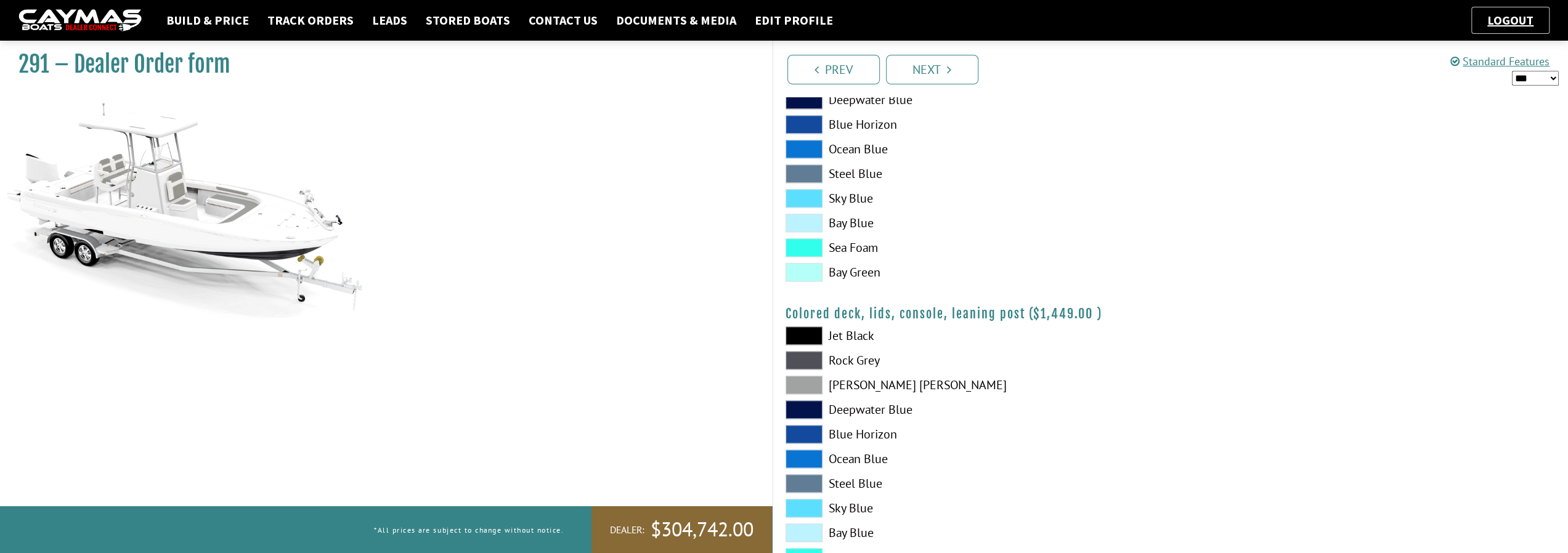
scroll to position [1328, 0]
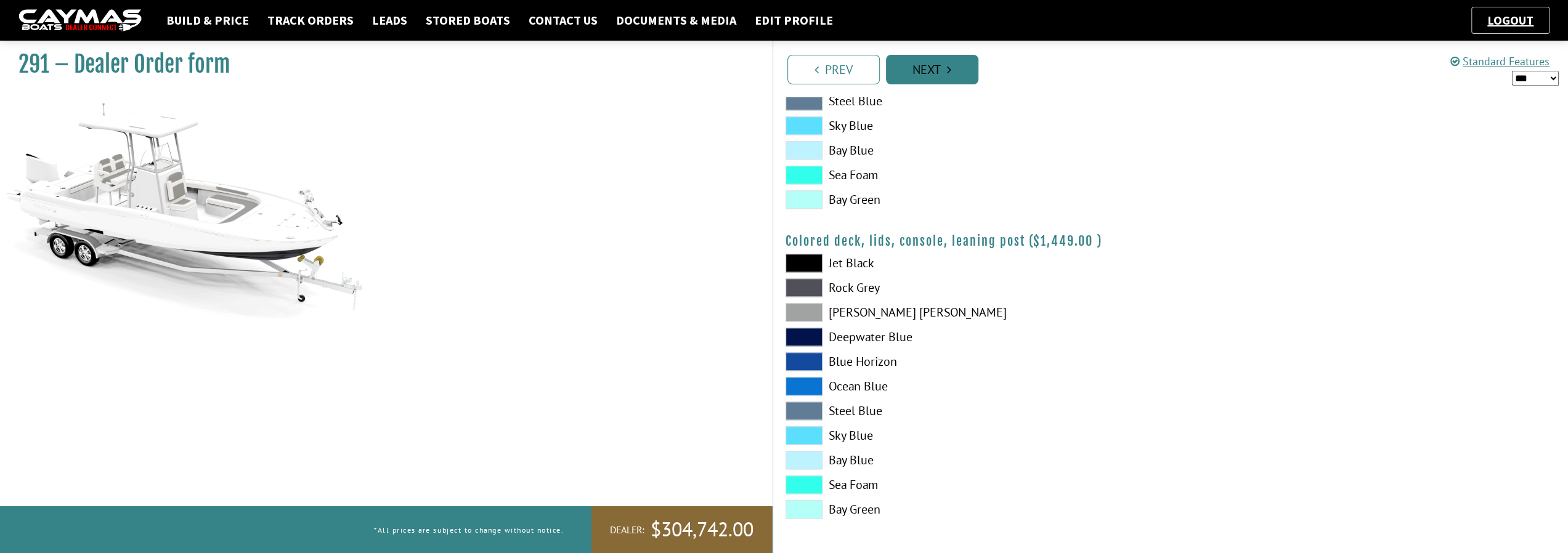
click at [948, 78] on link "Next" at bounding box center [932, 69] width 93 height 30
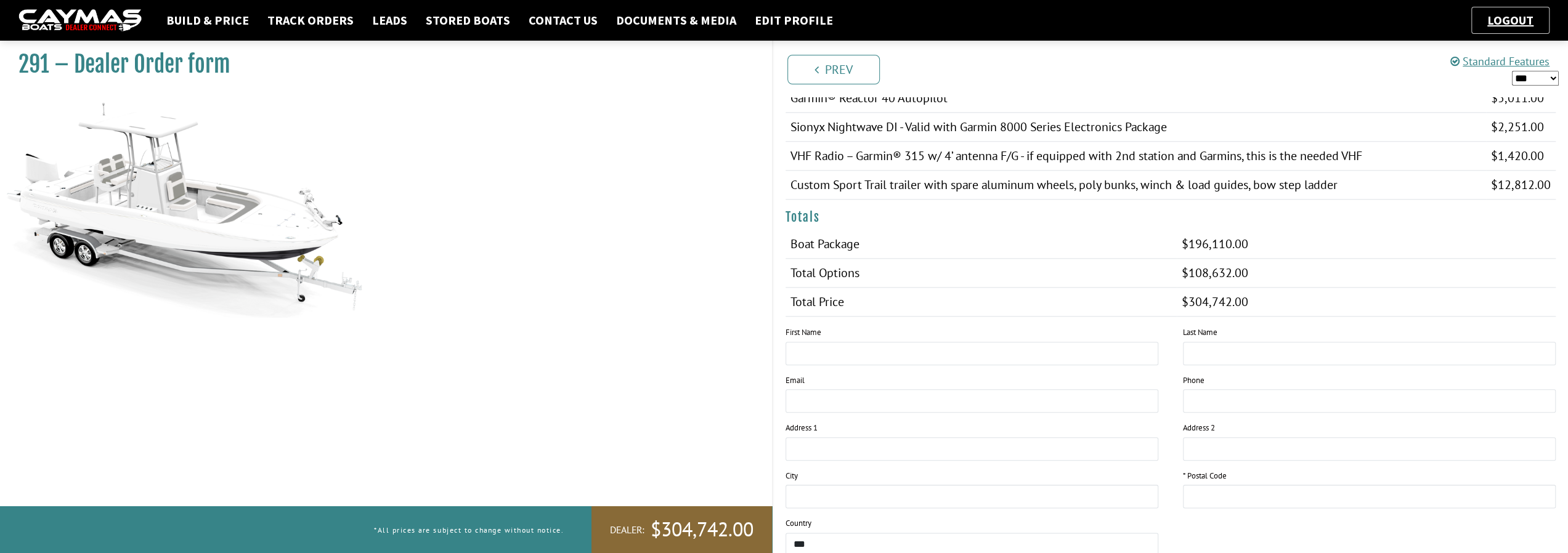
scroll to position [1441, 0]
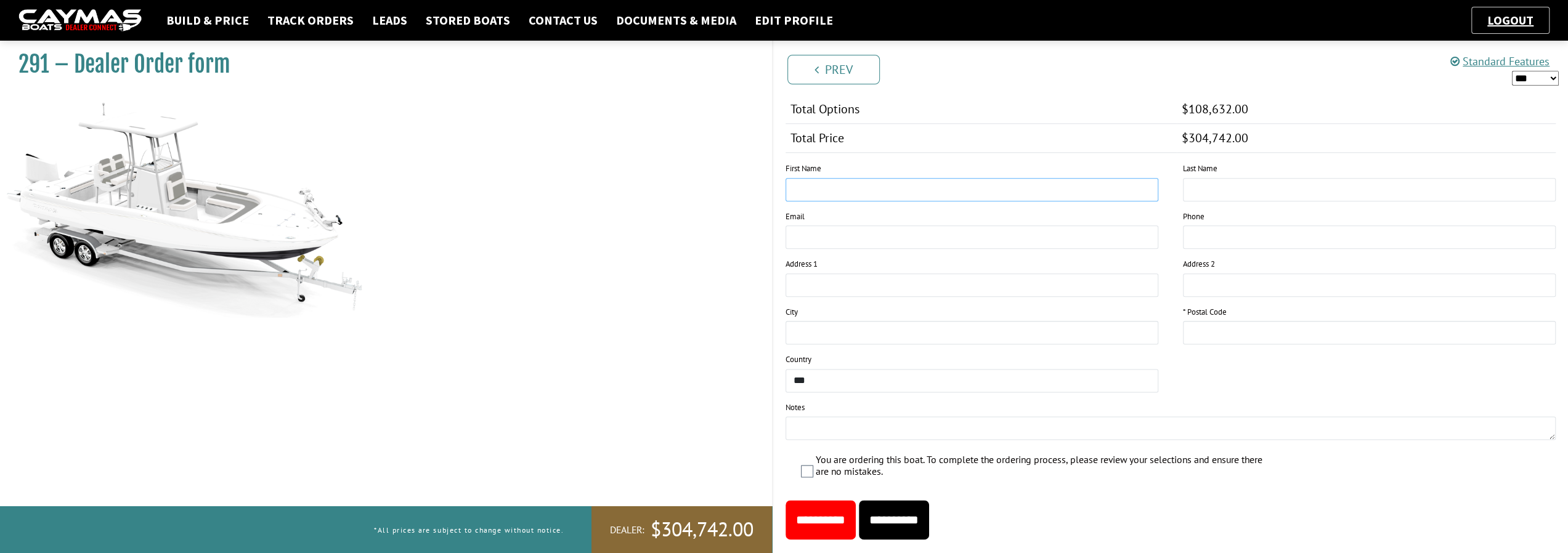
drag, startPoint x: 1000, startPoint y: 145, endPoint x: 851, endPoint y: 161, distance: 149.9
click at [851, 178] on input "text" at bounding box center [971, 190] width 373 height 23
type input "****"
type input "*****"
type input "**********"
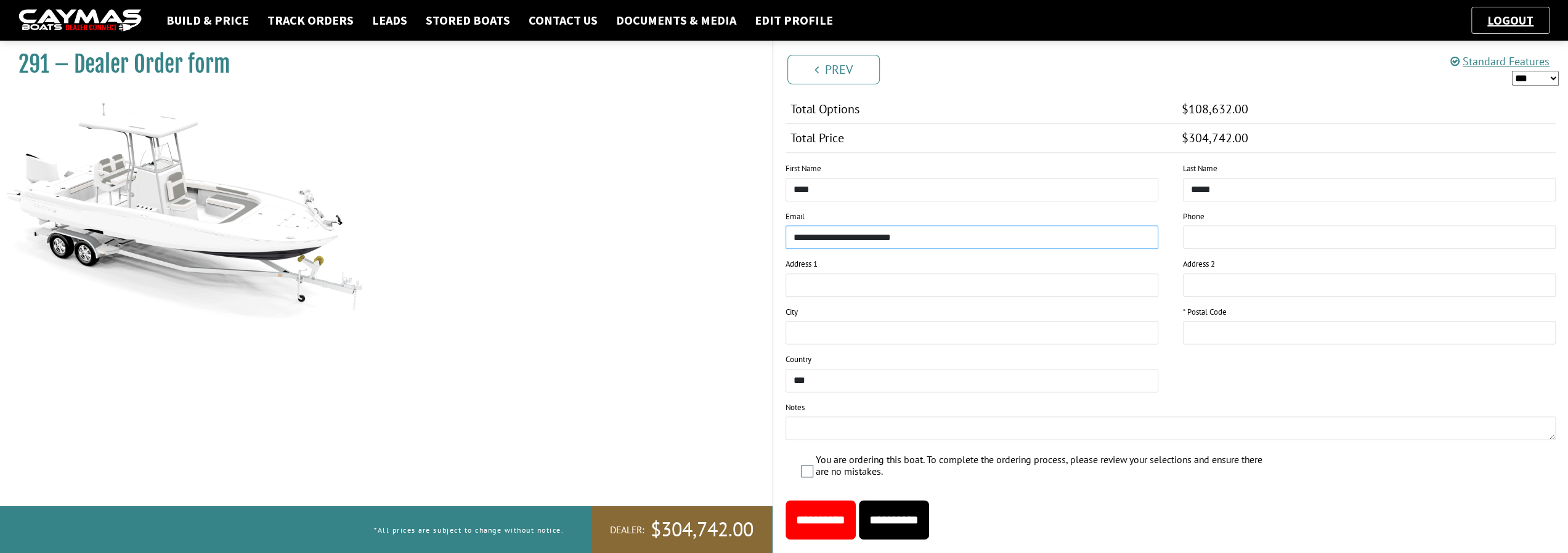
type input "**********"
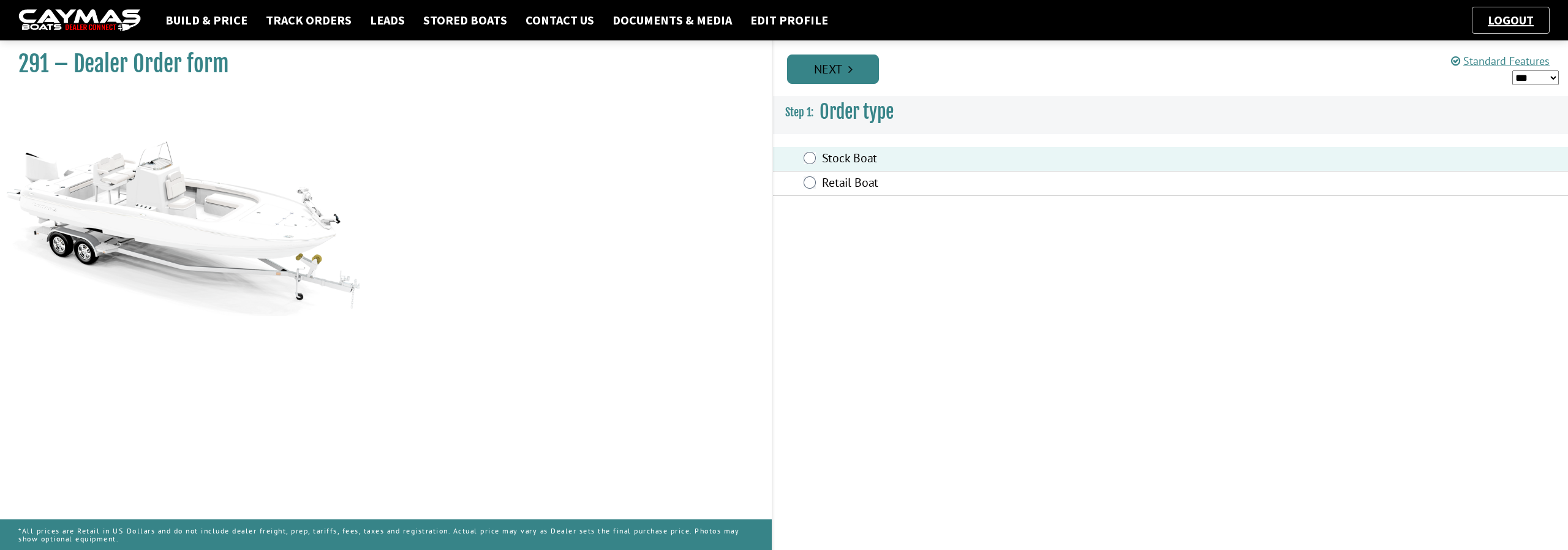
click at [852, 80] on link "Next" at bounding box center [833, 69] width 92 height 30
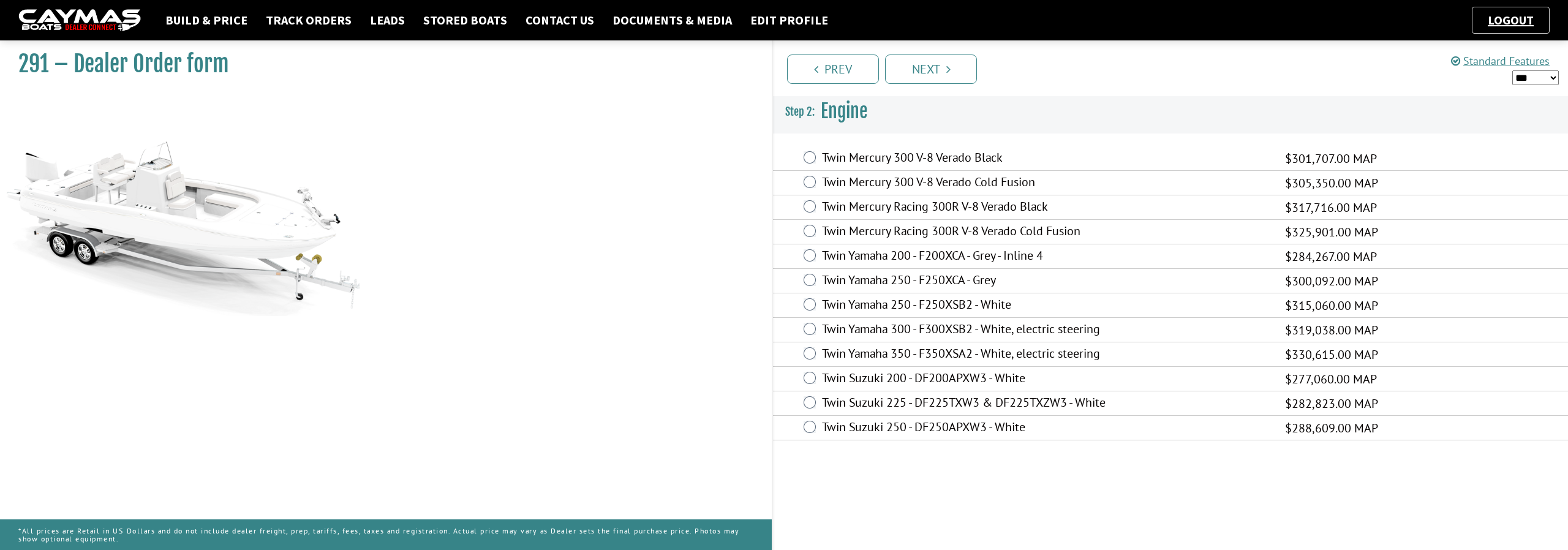
click at [1554, 78] on select "*** ****** ******" at bounding box center [1536, 78] width 47 height 15
select select "*"
click at [1513, 71] on select "*** ****** ******" at bounding box center [1536, 78] width 47 height 15
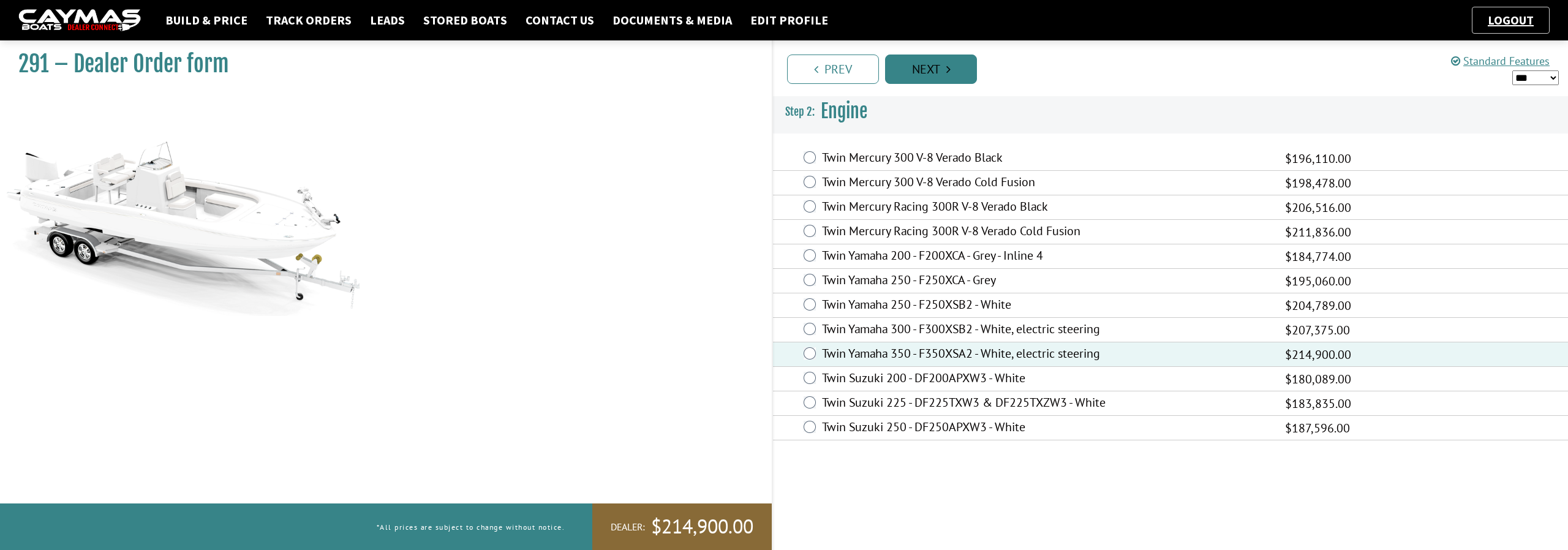
click at [951, 78] on link "Next" at bounding box center [932, 69] width 92 height 30
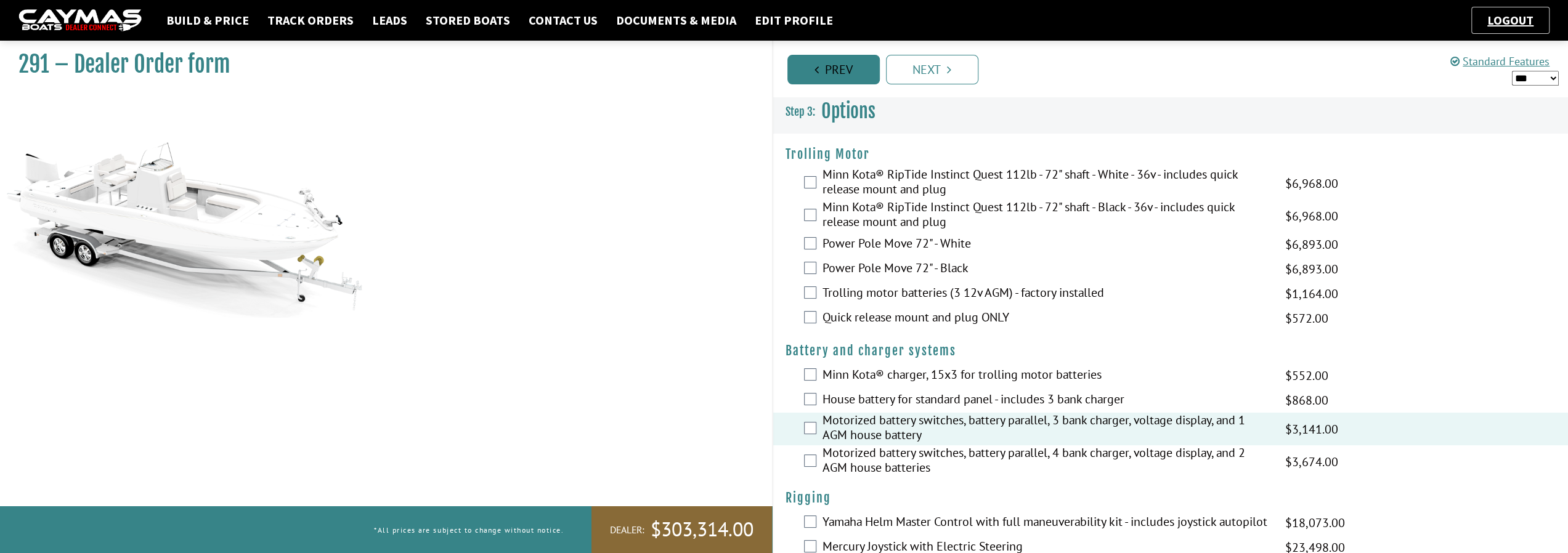
click at [839, 72] on link "Prev" at bounding box center [833, 69] width 93 height 30
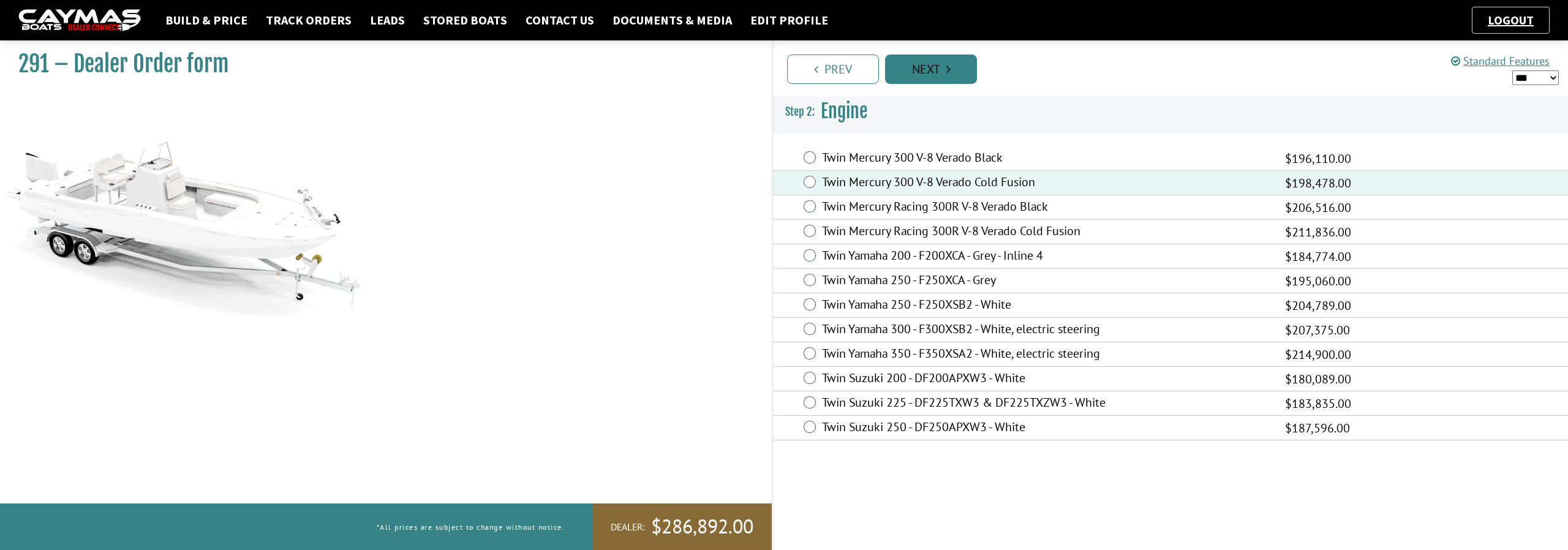
click at [942, 74] on link "Next" at bounding box center [932, 69] width 92 height 30
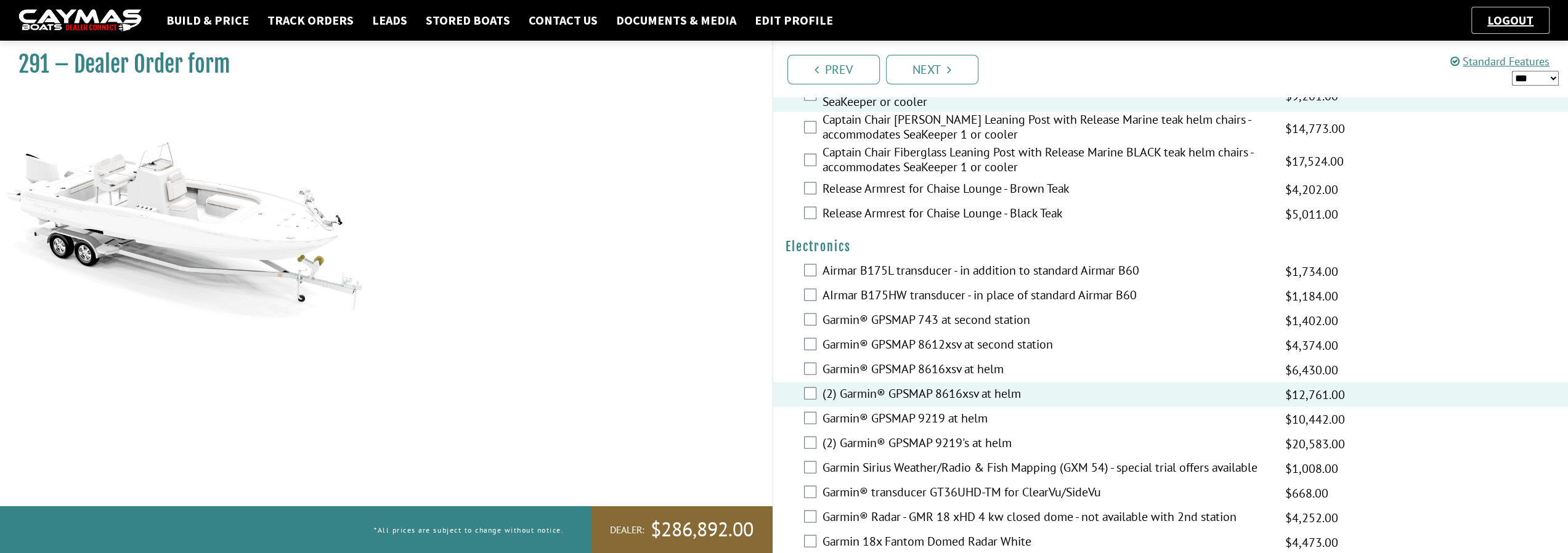
scroll to position [2935, 0]
